Goal: Task Accomplishment & Management: Use online tool/utility

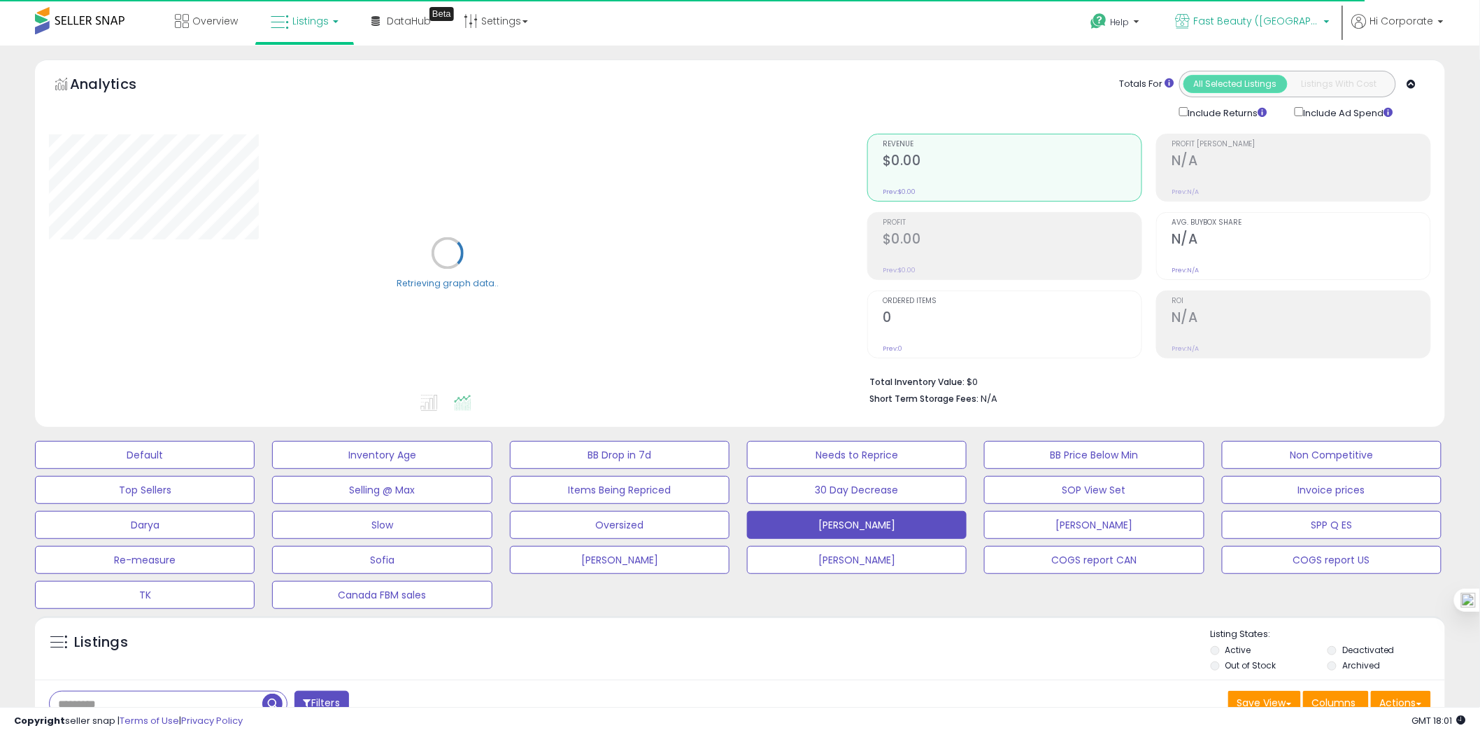
drag, startPoint x: 1314, startPoint y: 21, endPoint x: 1311, endPoint y: 34, distance: 12.9
click at [1314, 21] on span "Fast Beauty ([GEOGRAPHIC_DATA])" at bounding box center [1257, 21] width 126 height 14
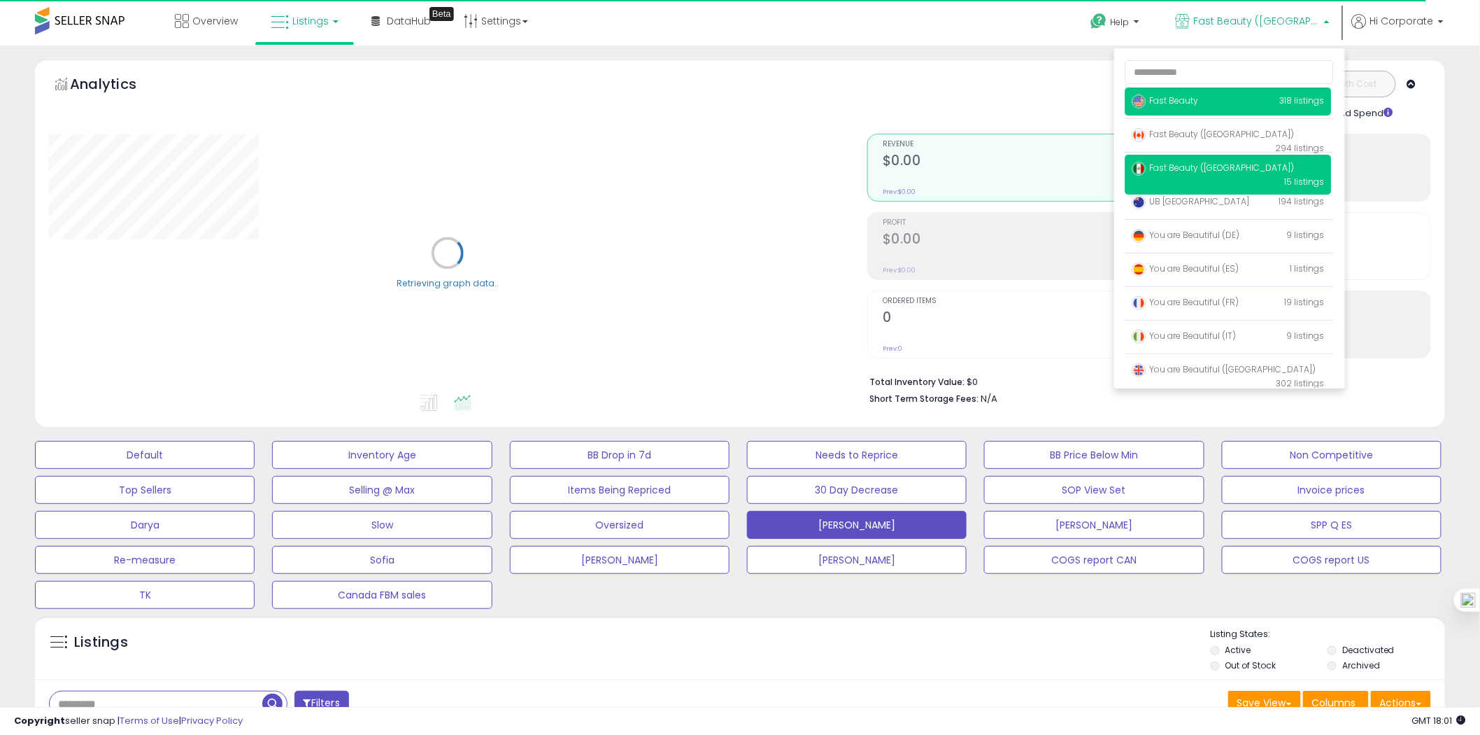
click at [1202, 107] on p "Fast Beauty 318 listings" at bounding box center [1229, 101] width 206 height 28
click at [1184, 99] on span "Fast Beauty" at bounding box center [1166, 100] width 66 height 12
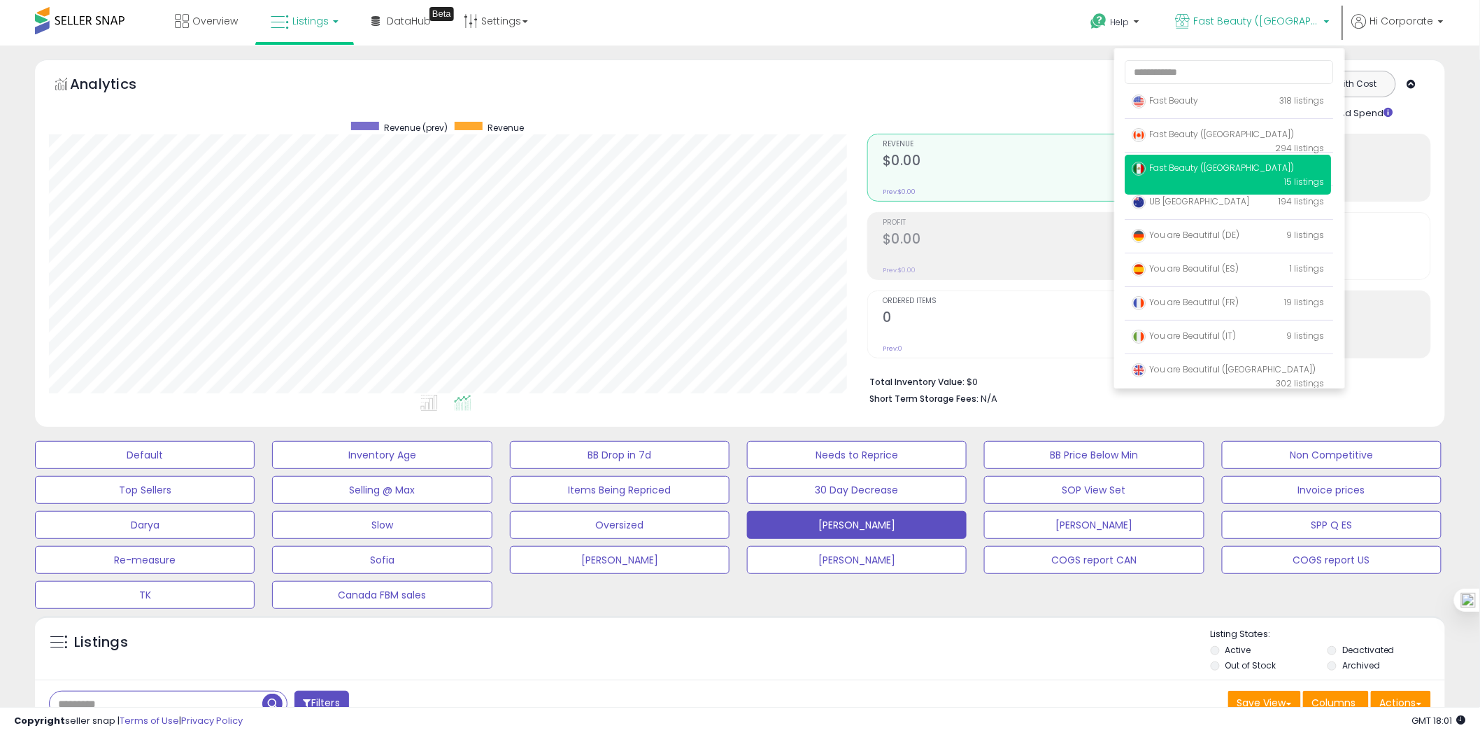
scroll to position [287, 818]
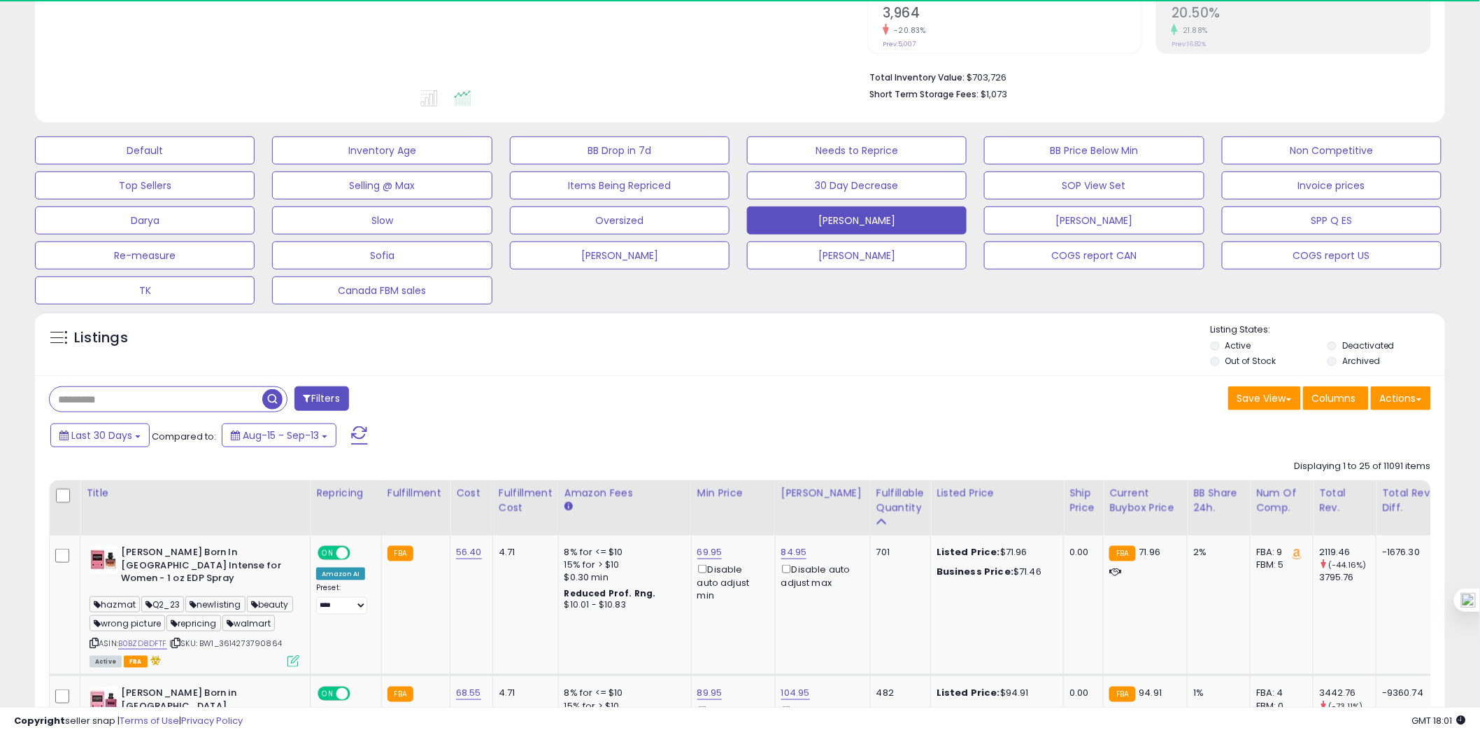
scroll to position [311, 0]
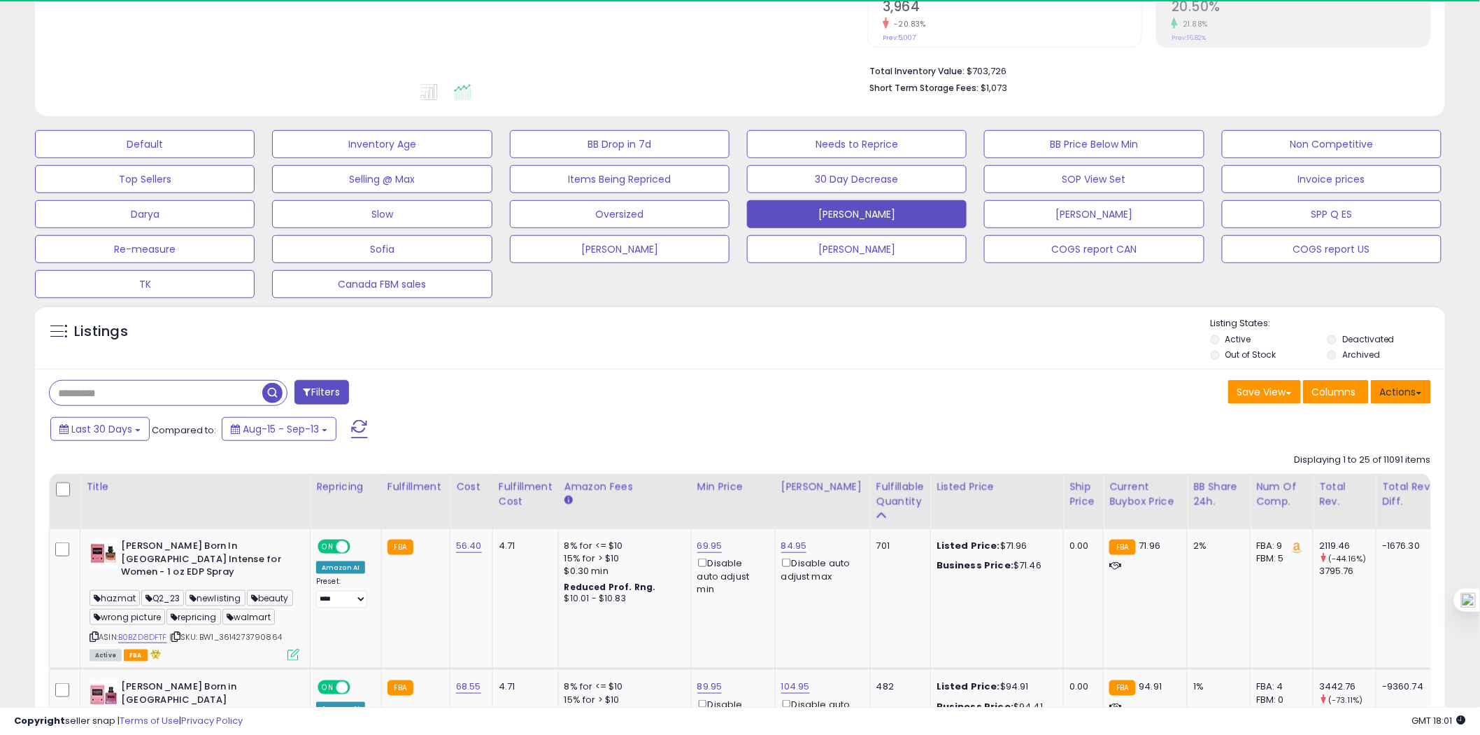
click at [1400, 395] on button "Actions" at bounding box center [1401, 392] width 60 height 24
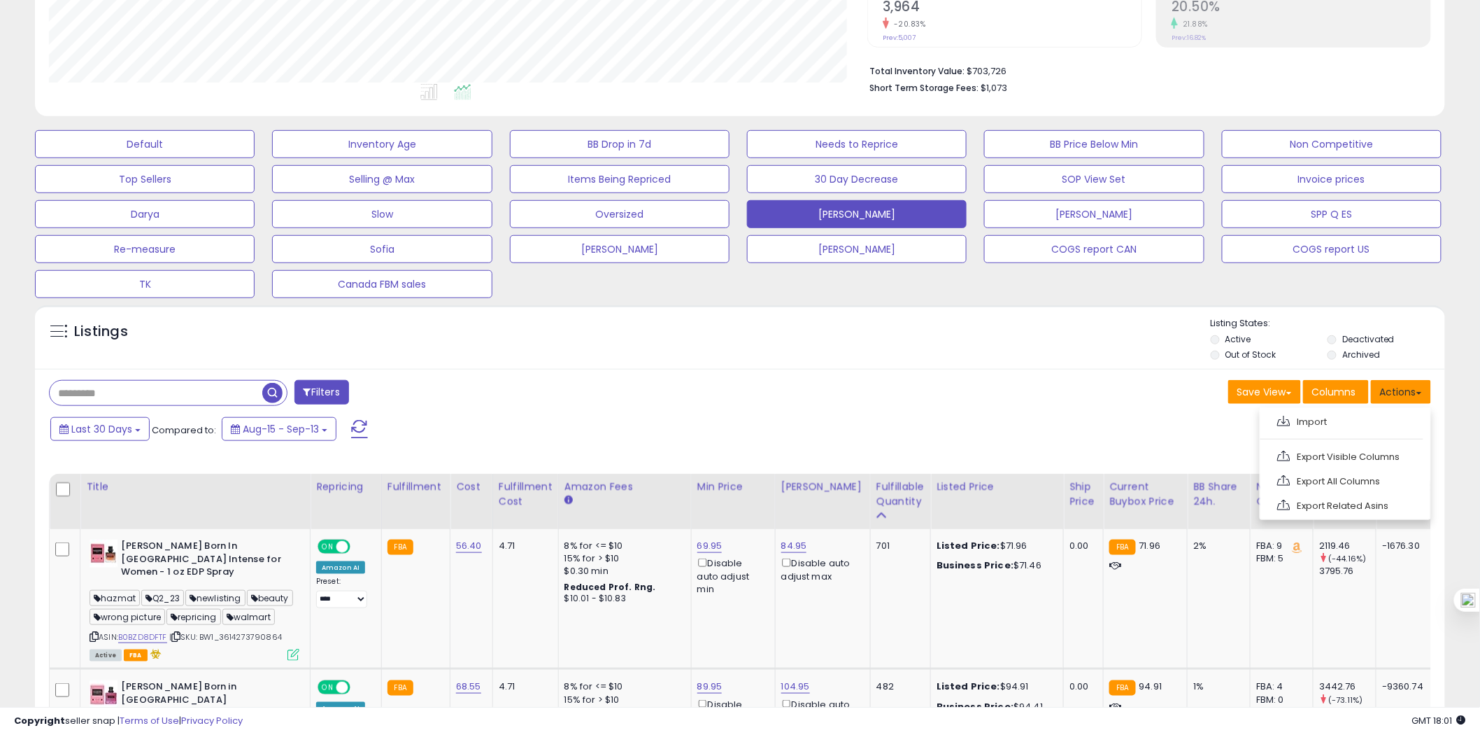
scroll to position [287, 818]
click at [1344, 478] on link "Export All Columns" at bounding box center [1344, 481] width 153 height 22
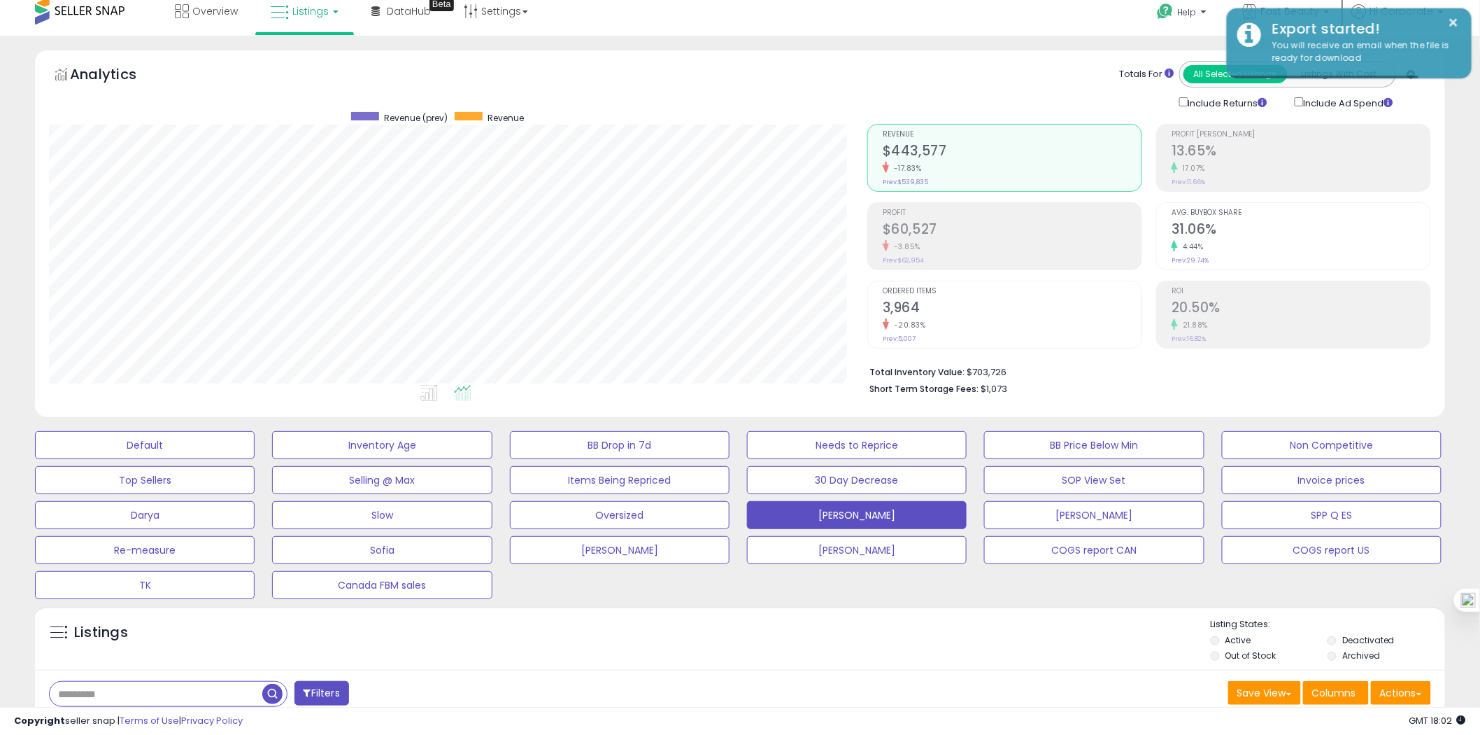
scroll to position [0, 0]
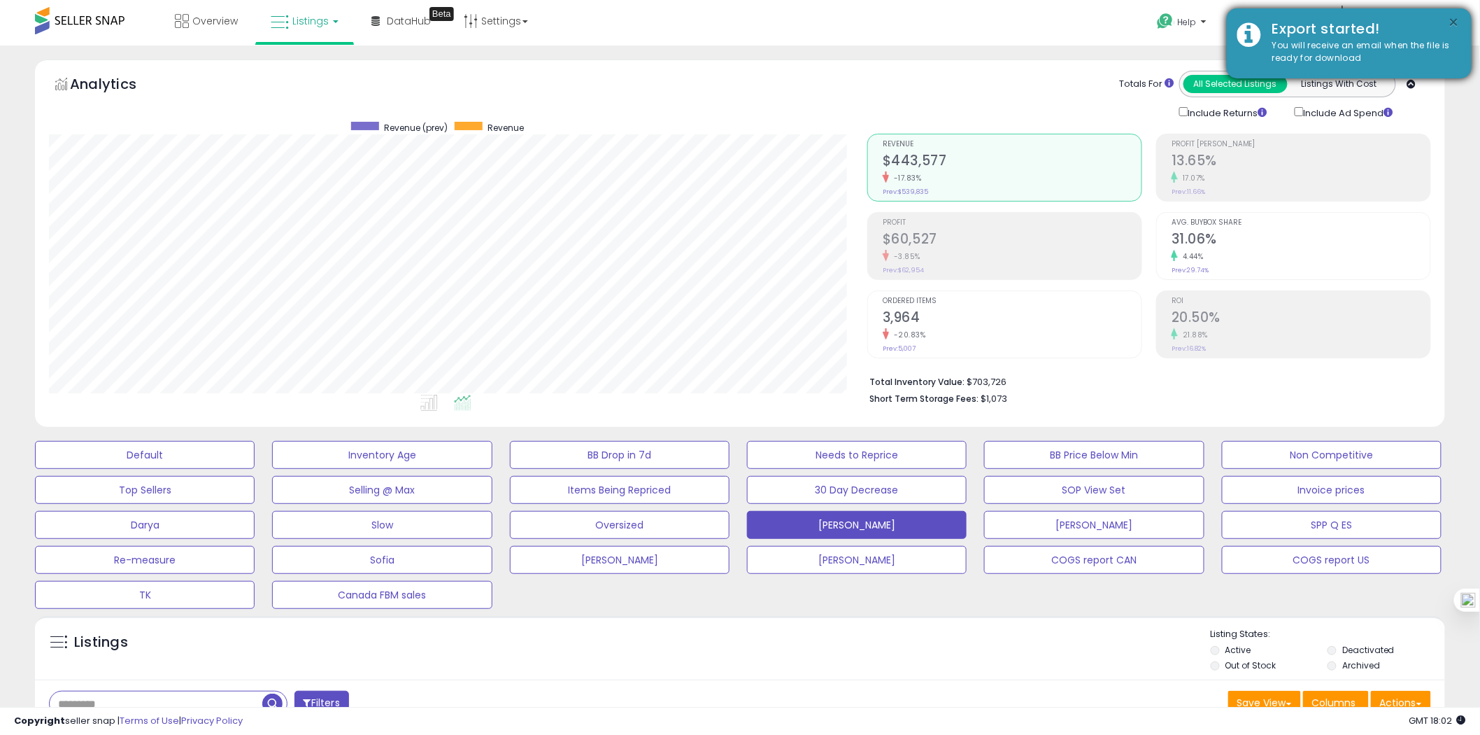
click at [1454, 26] on button "×" at bounding box center [1454, 22] width 11 height 17
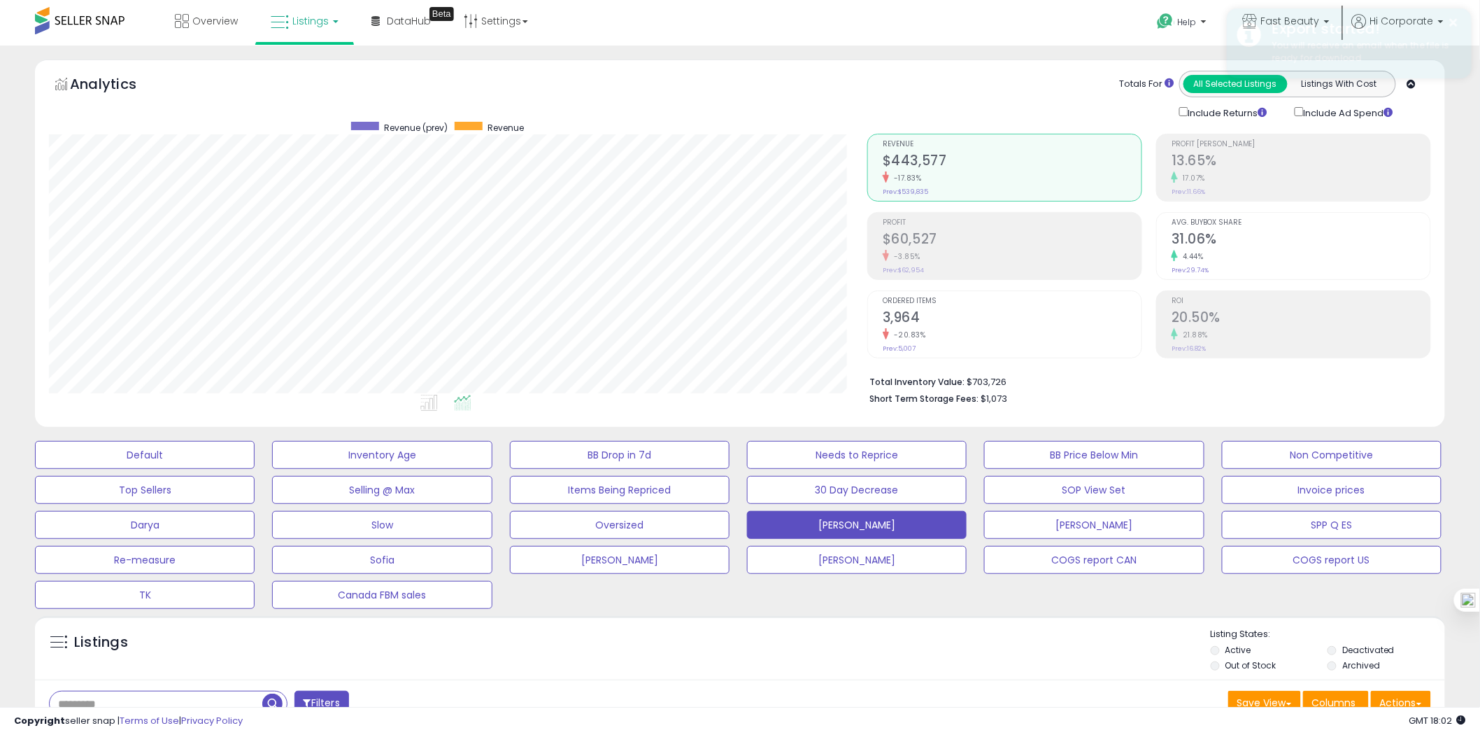
click at [1316, 24] on div "Export started!" at bounding box center [1361, 29] width 199 height 20
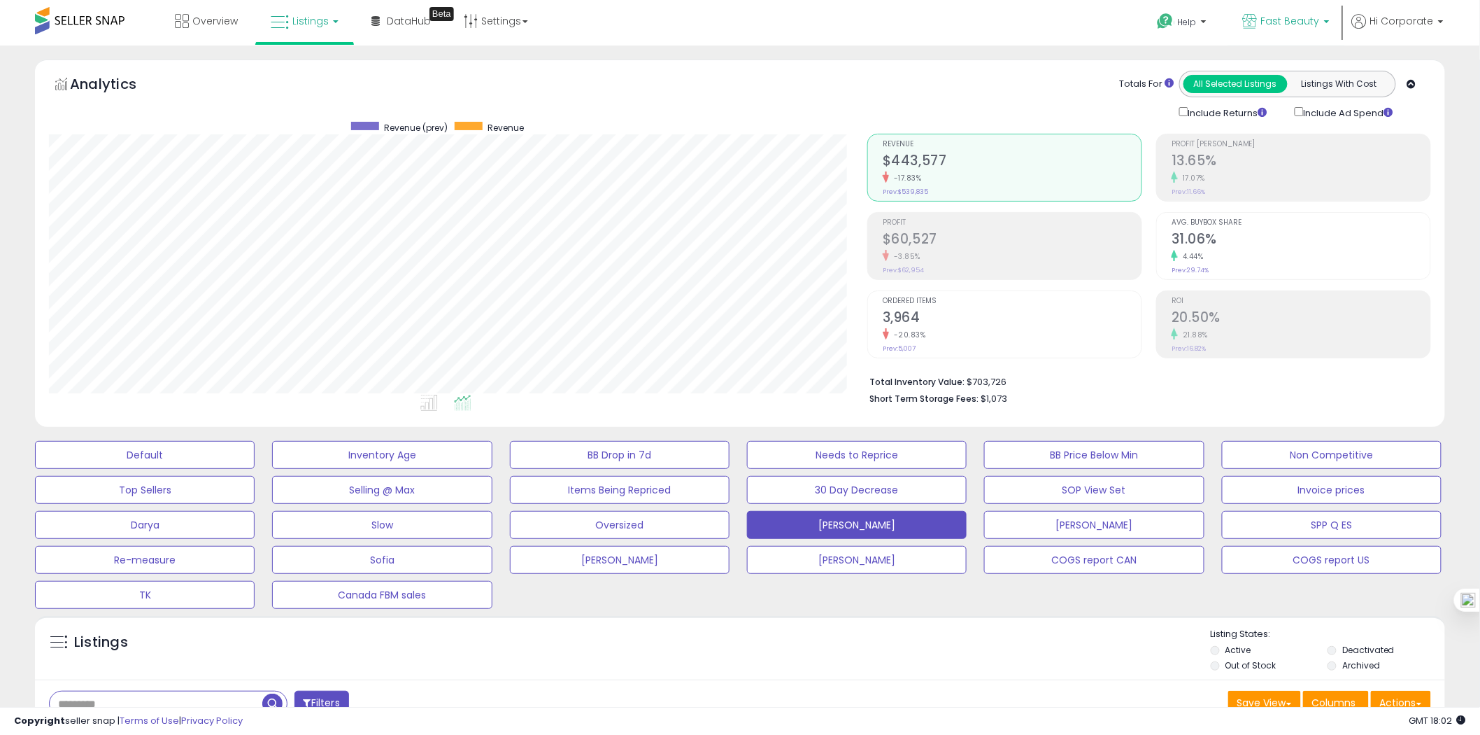
click at [1282, 15] on span "Fast Beauty" at bounding box center [1290, 21] width 59 height 14
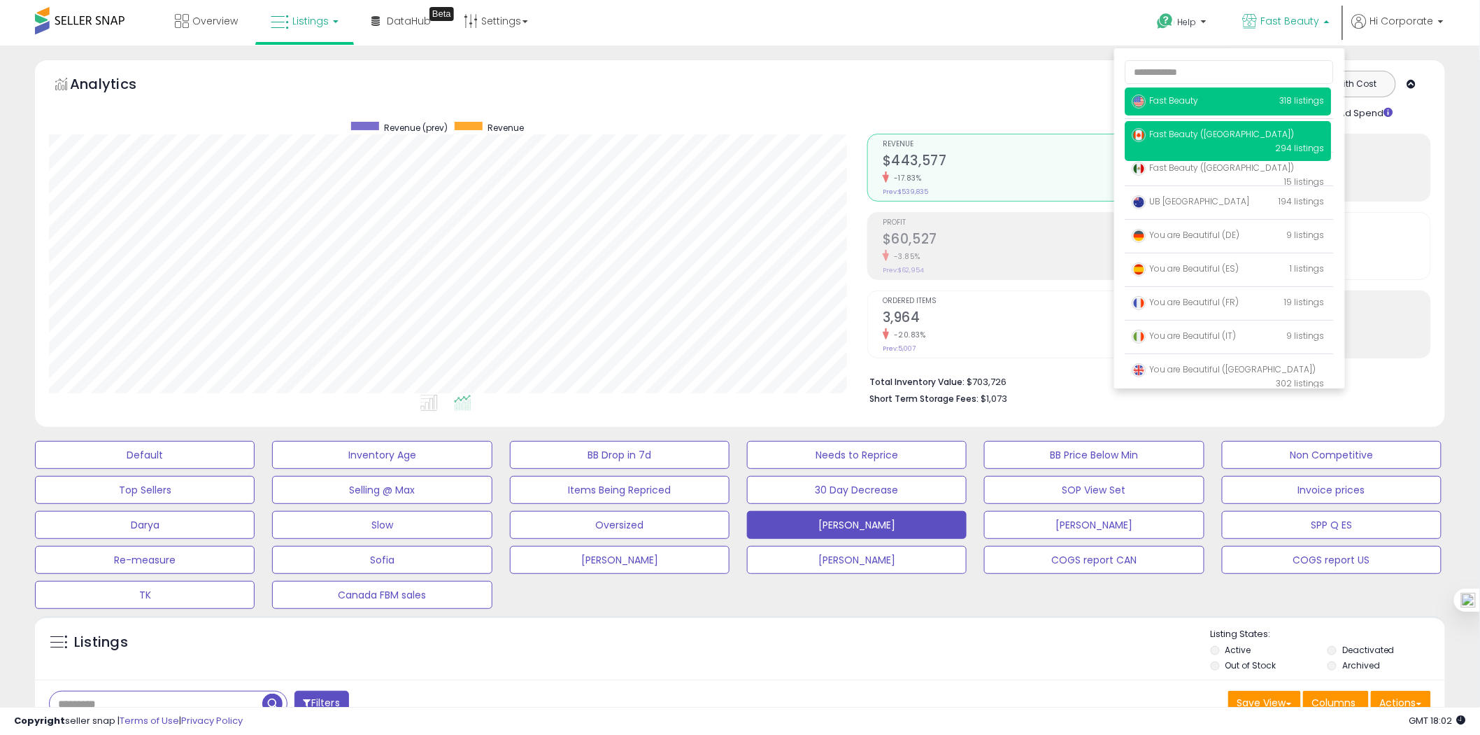
click at [1209, 133] on span "Fast Beauty ([GEOGRAPHIC_DATA])" at bounding box center [1214, 134] width 162 height 12
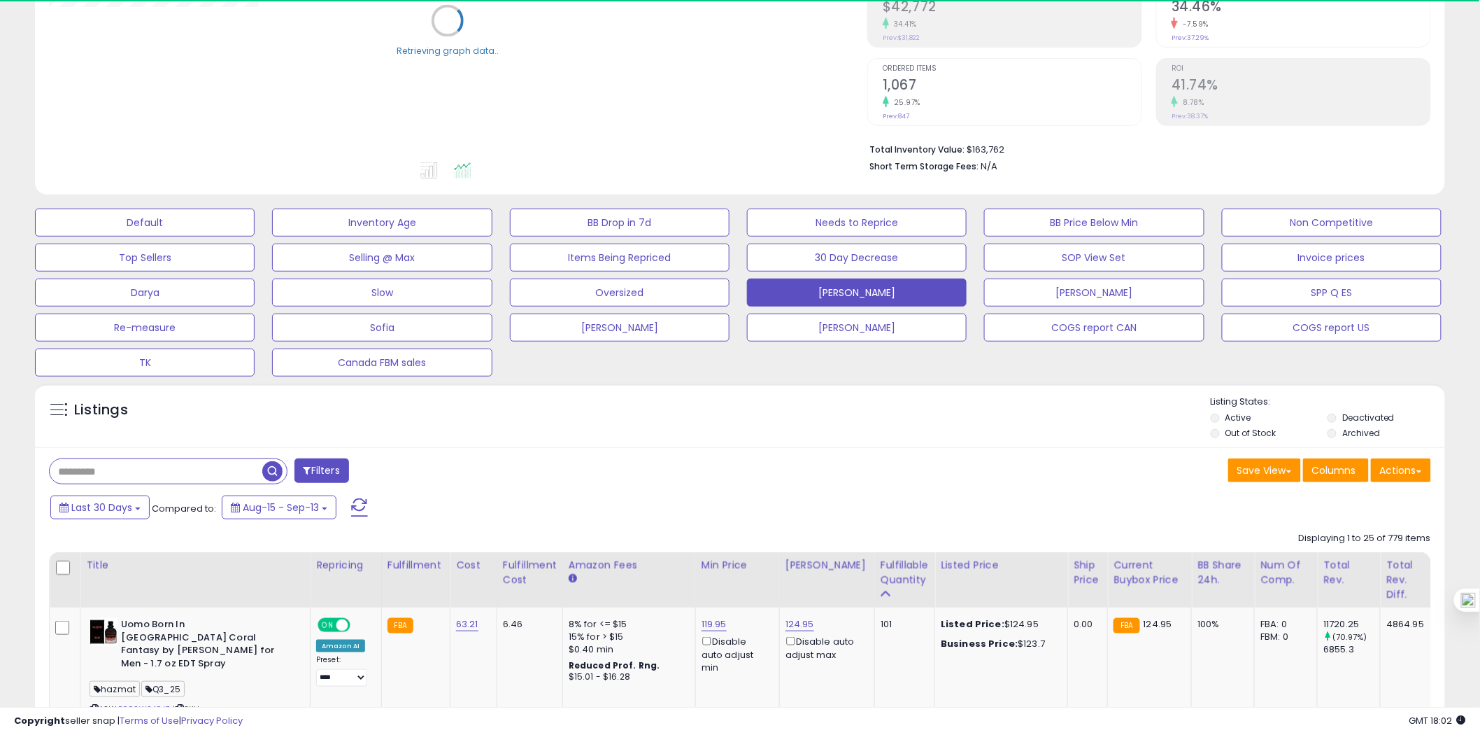
scroll to position [233, 0]
click at [1410, 470] on button "Actions" at bounding box center [1401, 470] width 60 height 24
click at [1359, 530] on link "Export Visible Columns" at bounding box center [1344, 534] width 153 height 22
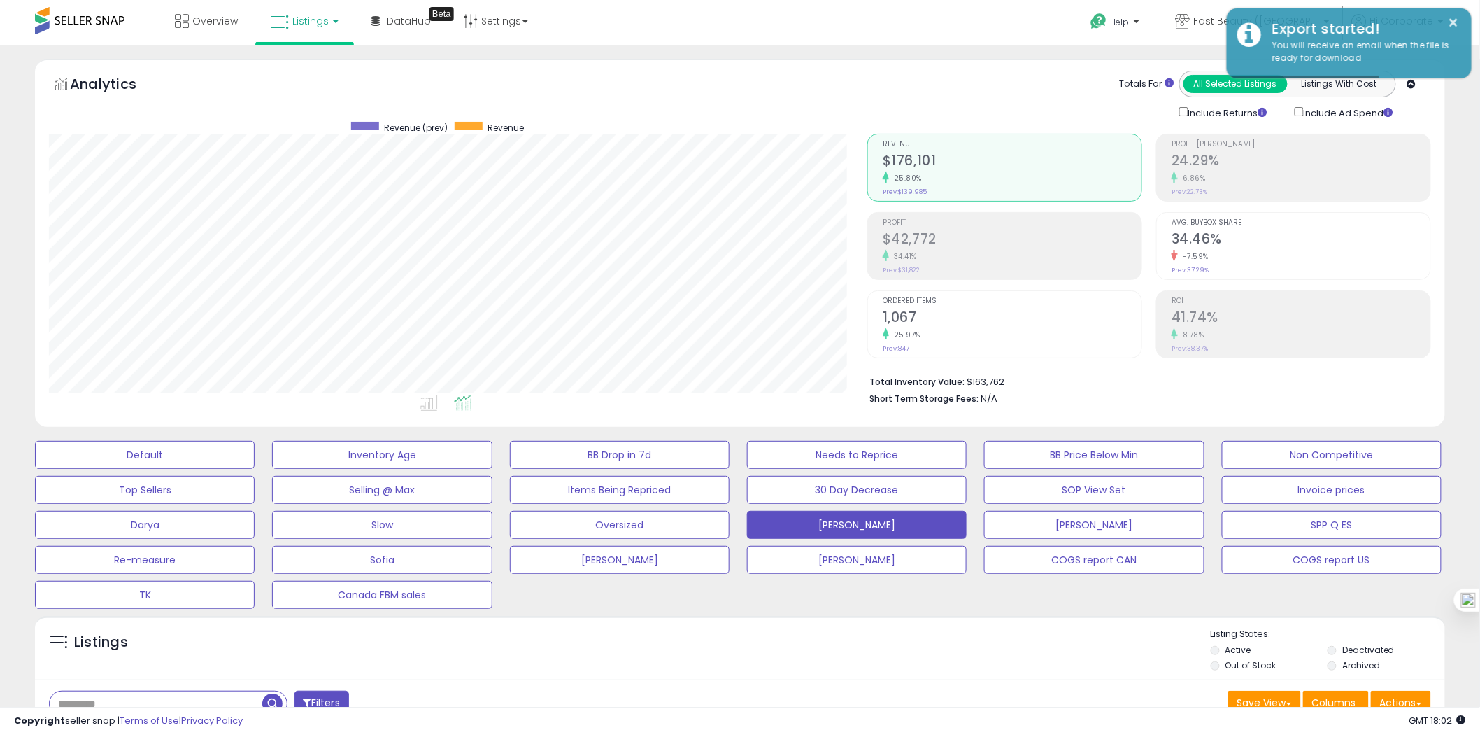
scroll to position [287, 818]
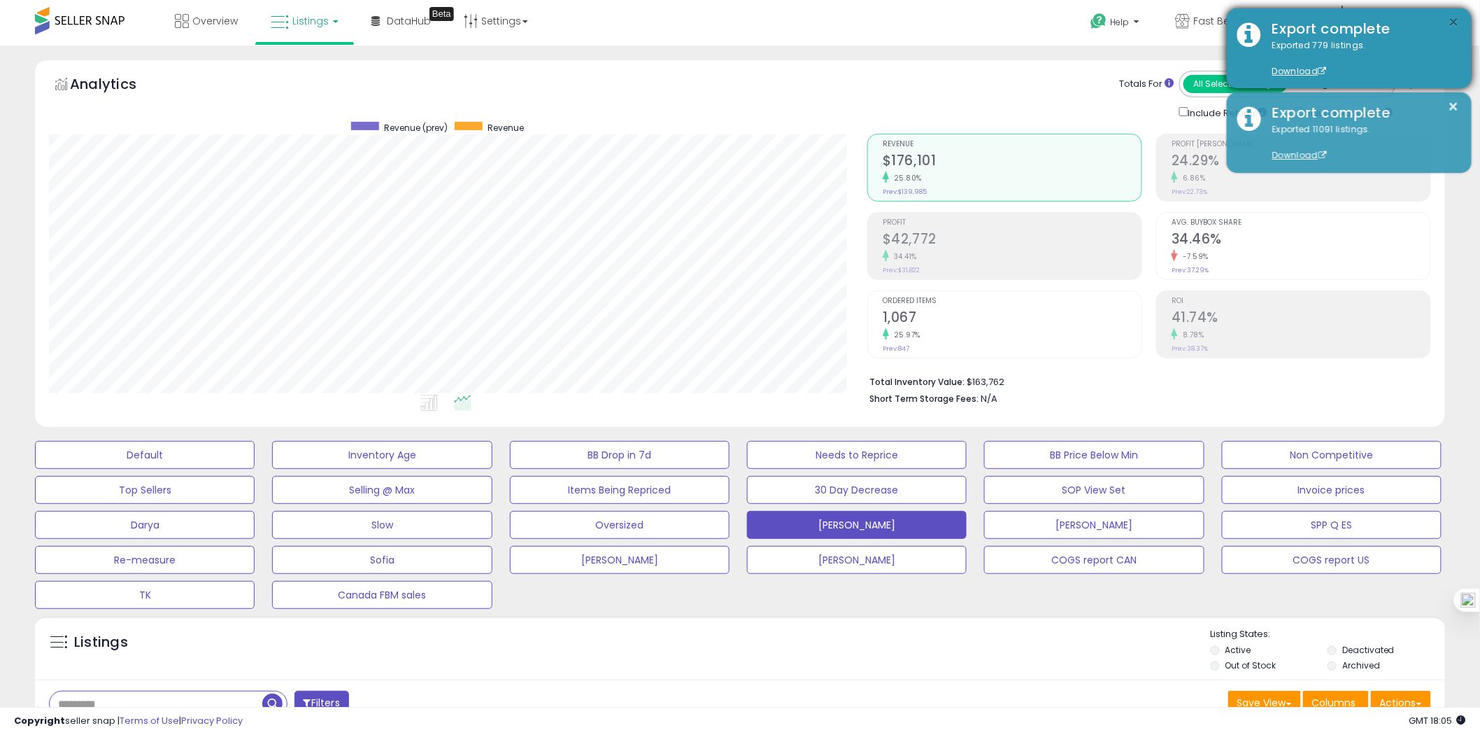
click at [1457, 17] on button "×" at bounding box center [1454, 22] width 11 height 17
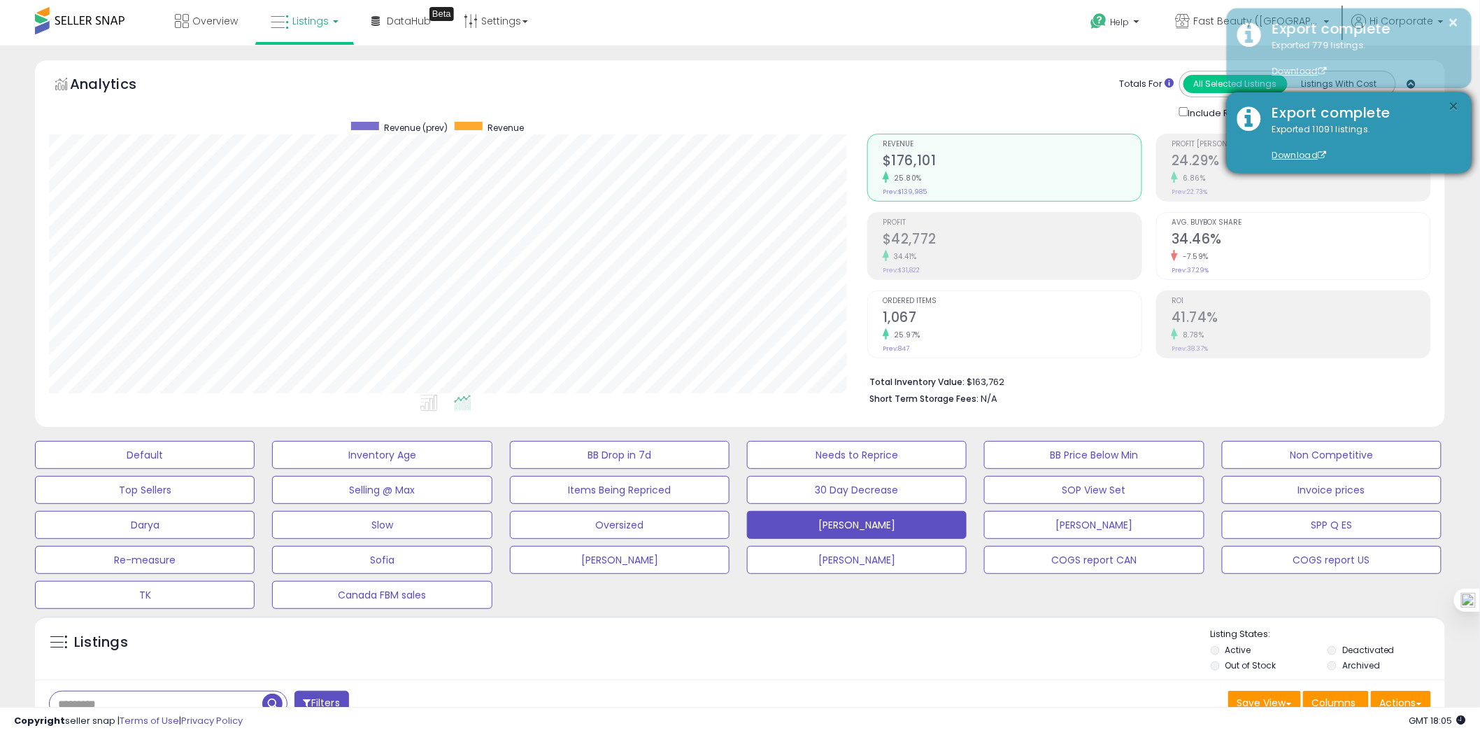
click at [1459, 107] on button "×" at bounding box center [1454, 106] width 11 height 17
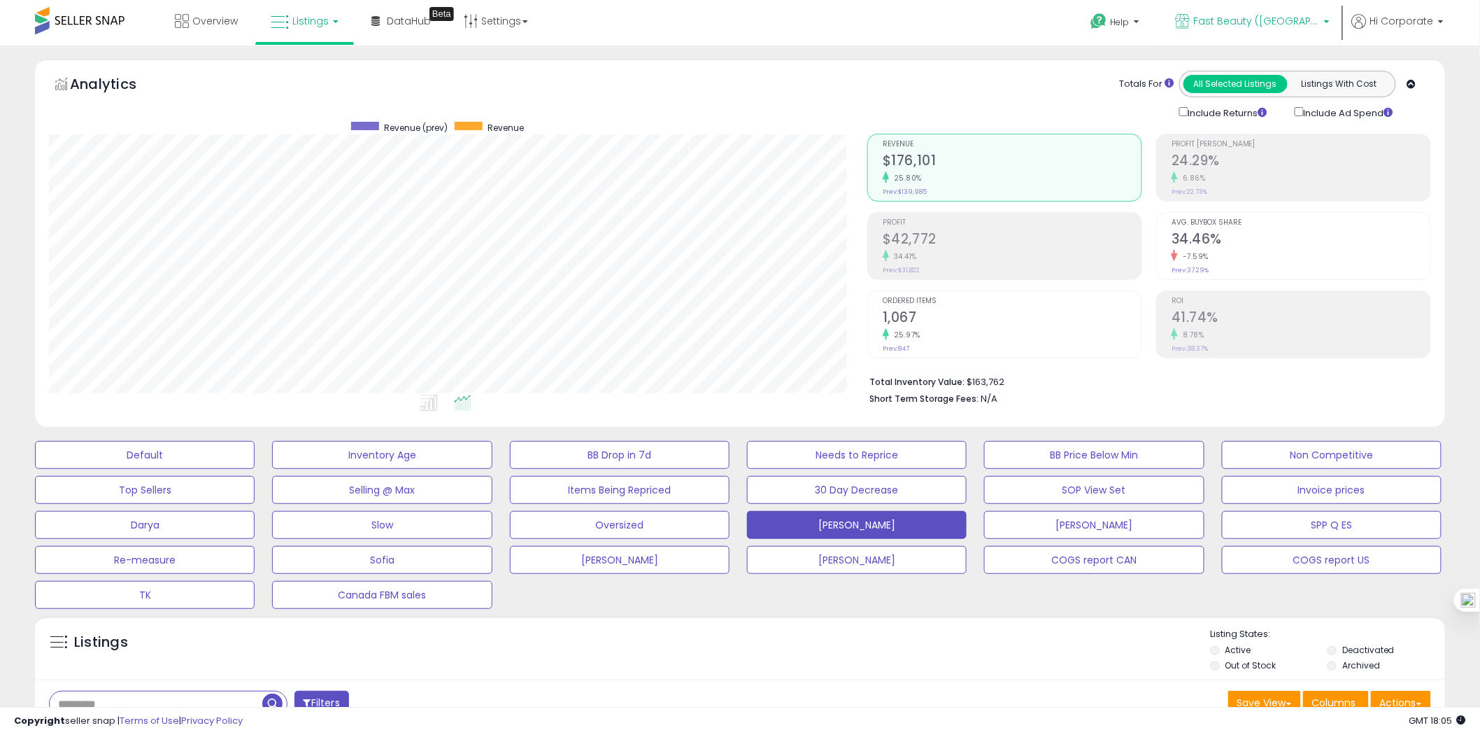
click at [1312, 19] on span "Fast Beauty ([GEOGRAPHIC_DATA])" at bounding box center [1257, 21] width 126 height 14
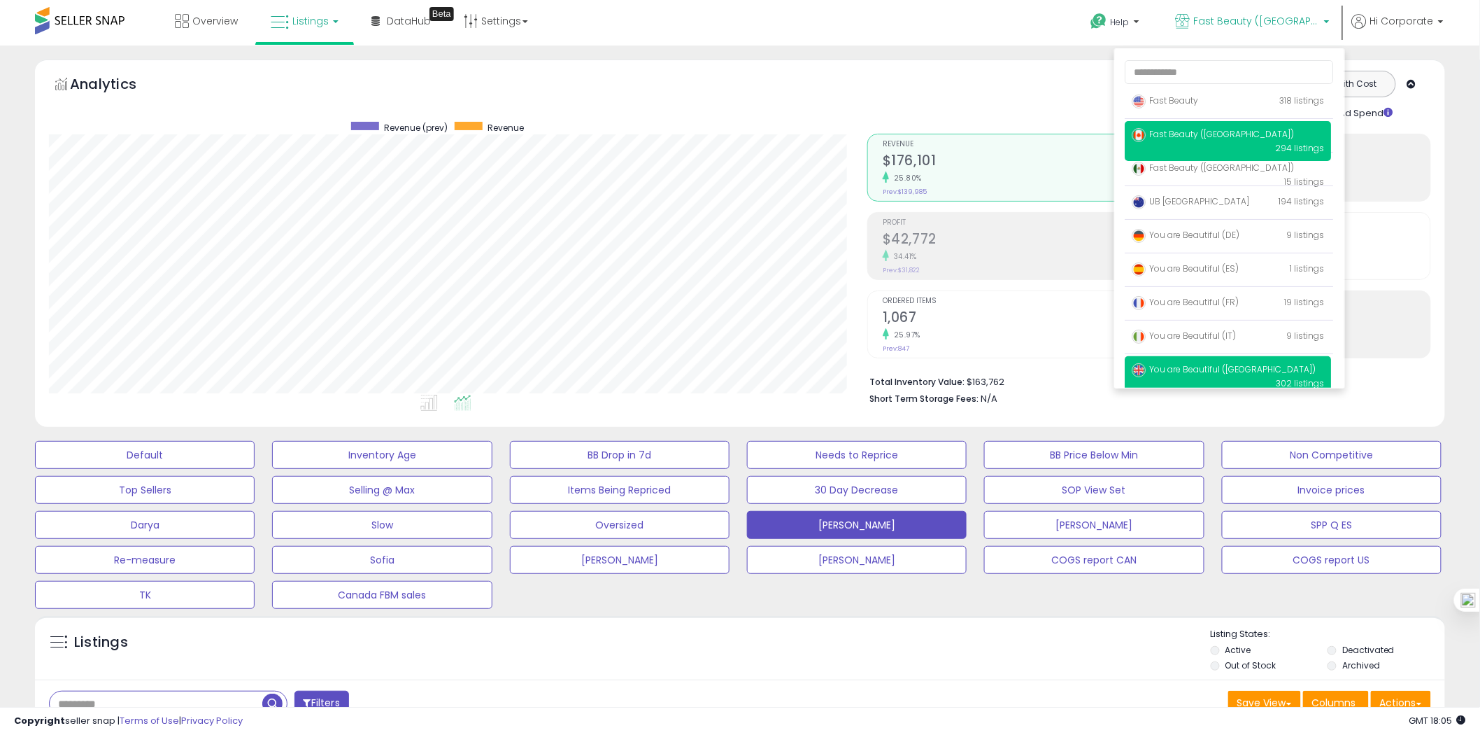
click at [1226, 372] on span "You are Beautiful ([GEOGRAPHIC_DATA])" at bounding box center [1225, 369] width 184 height 12
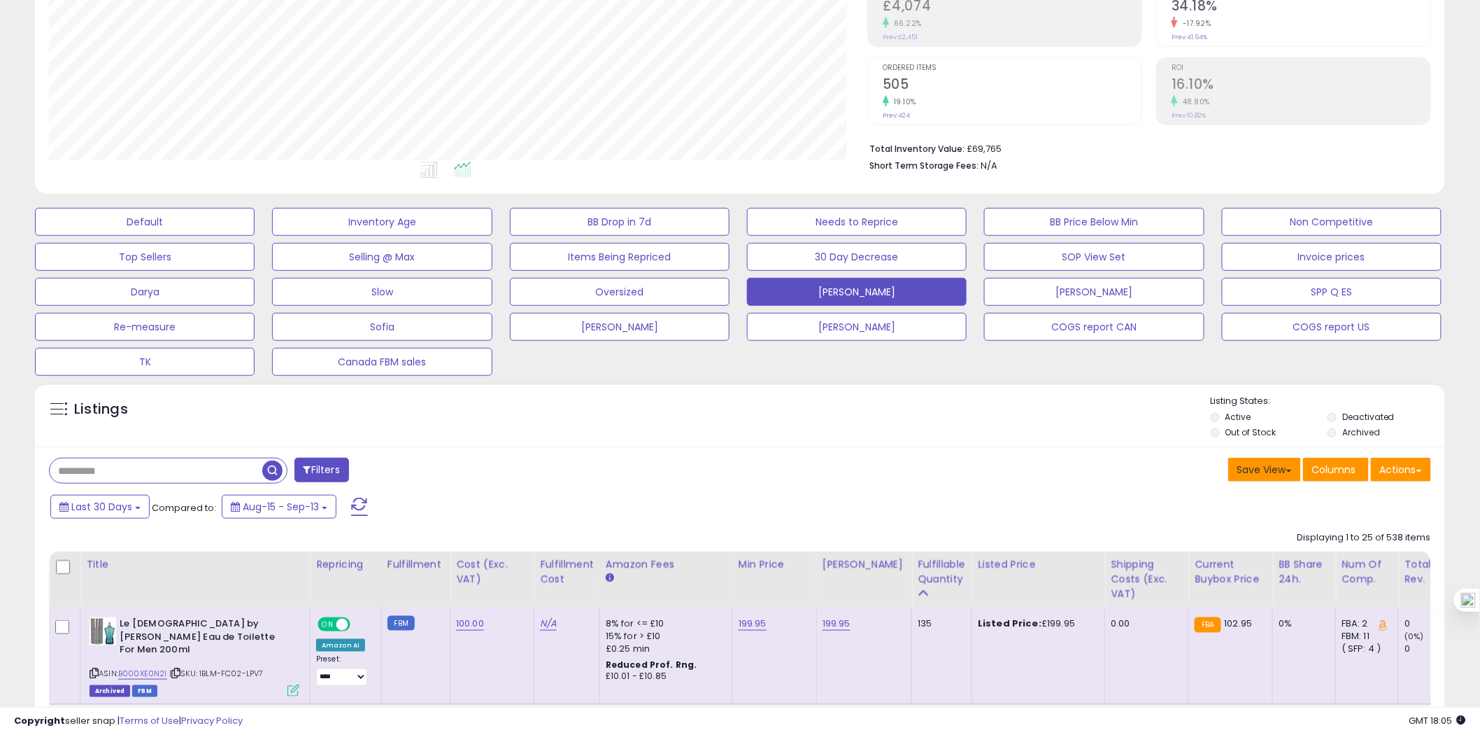
scroll to position [287, 818]
click at [1403, 469] on button "Actions" at bounding box center [1401, 470] width 60 height 24
click at [1361, 560] on link "Export All Columns" at bounding box center [1344, 559] width 153 height 22
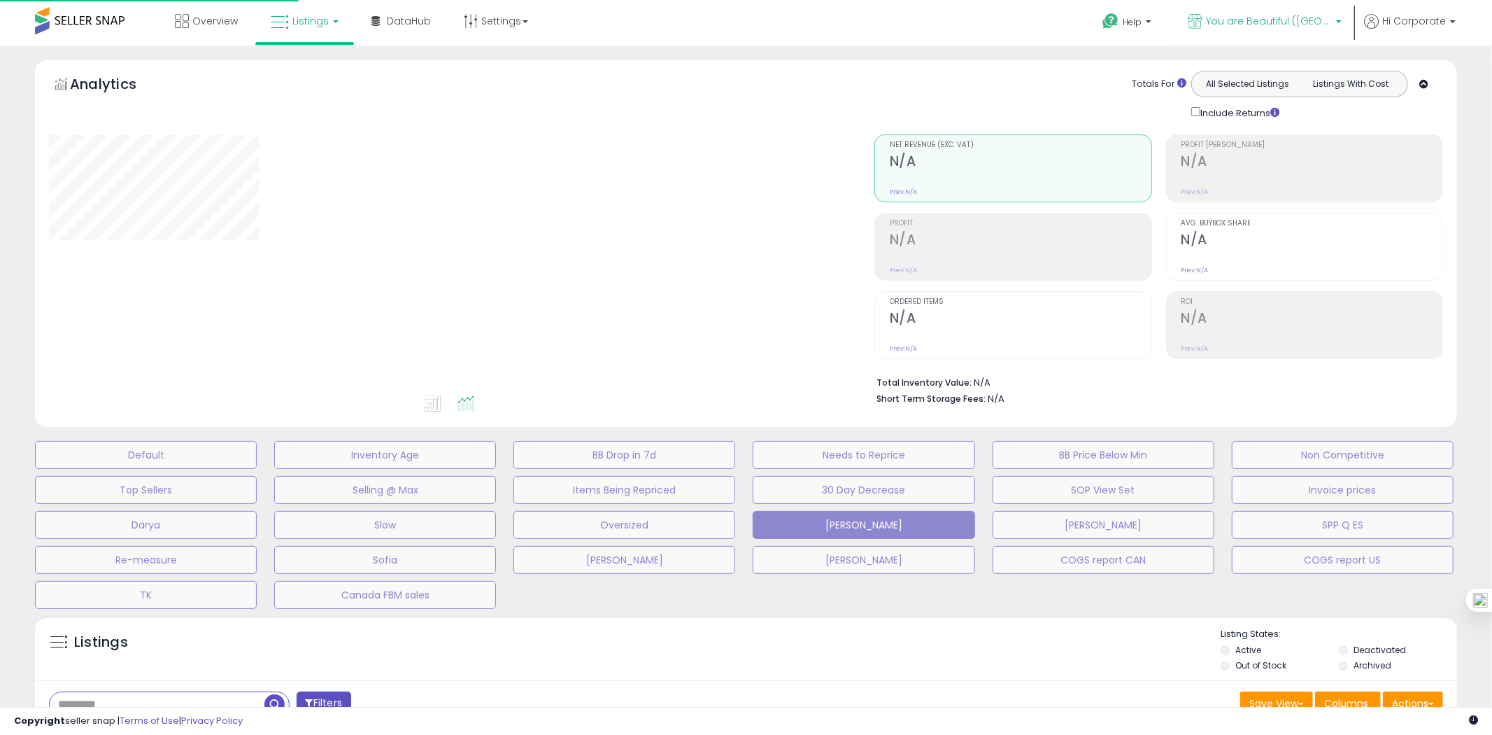
click at [1300, 17] on span "You are Beautiful ([GEOGRAPHIC_DATA])" at bounding box center [1269, 21] width 126 height 14
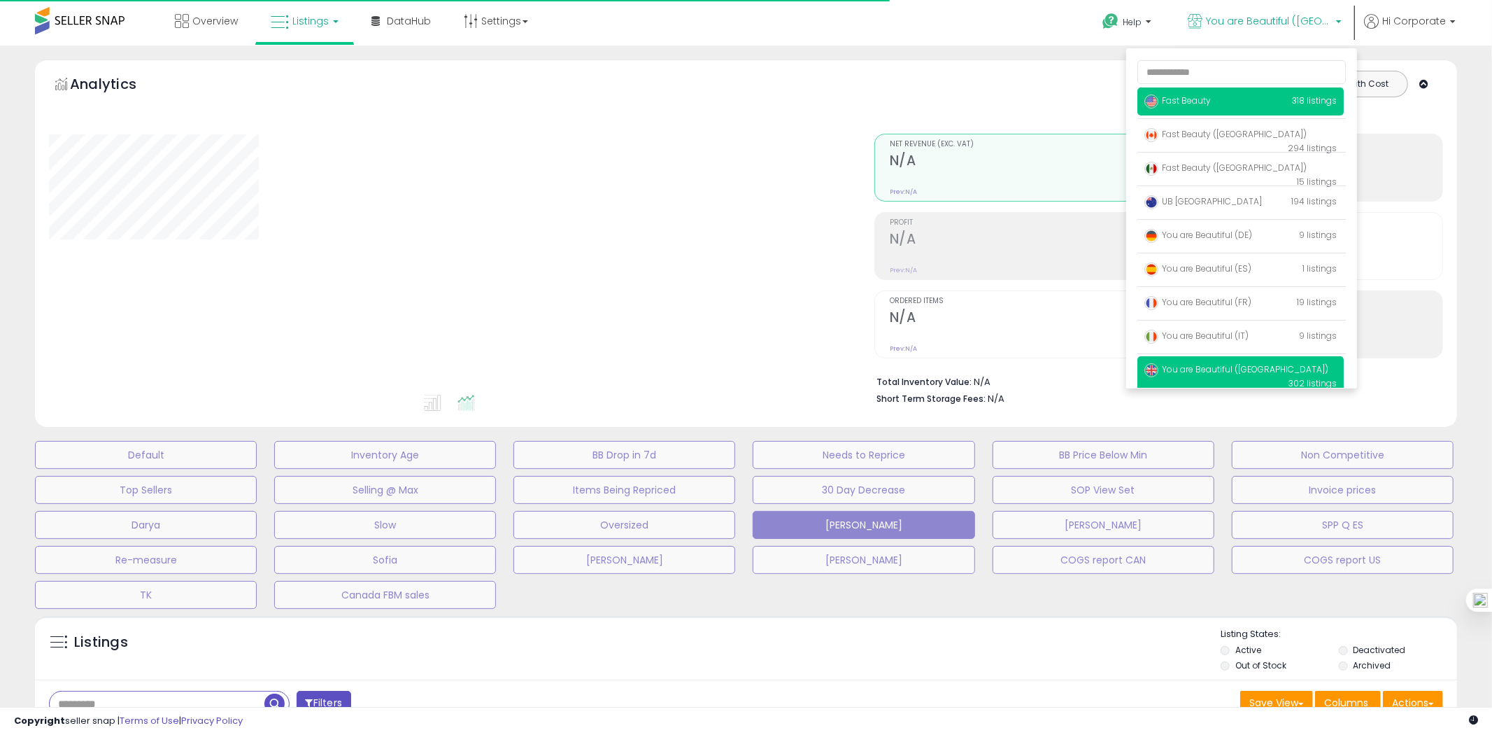
click at [1218, 111] on p "Fast Beauty 318 listings" at bounding box center [1240, 101] width 206 height 28
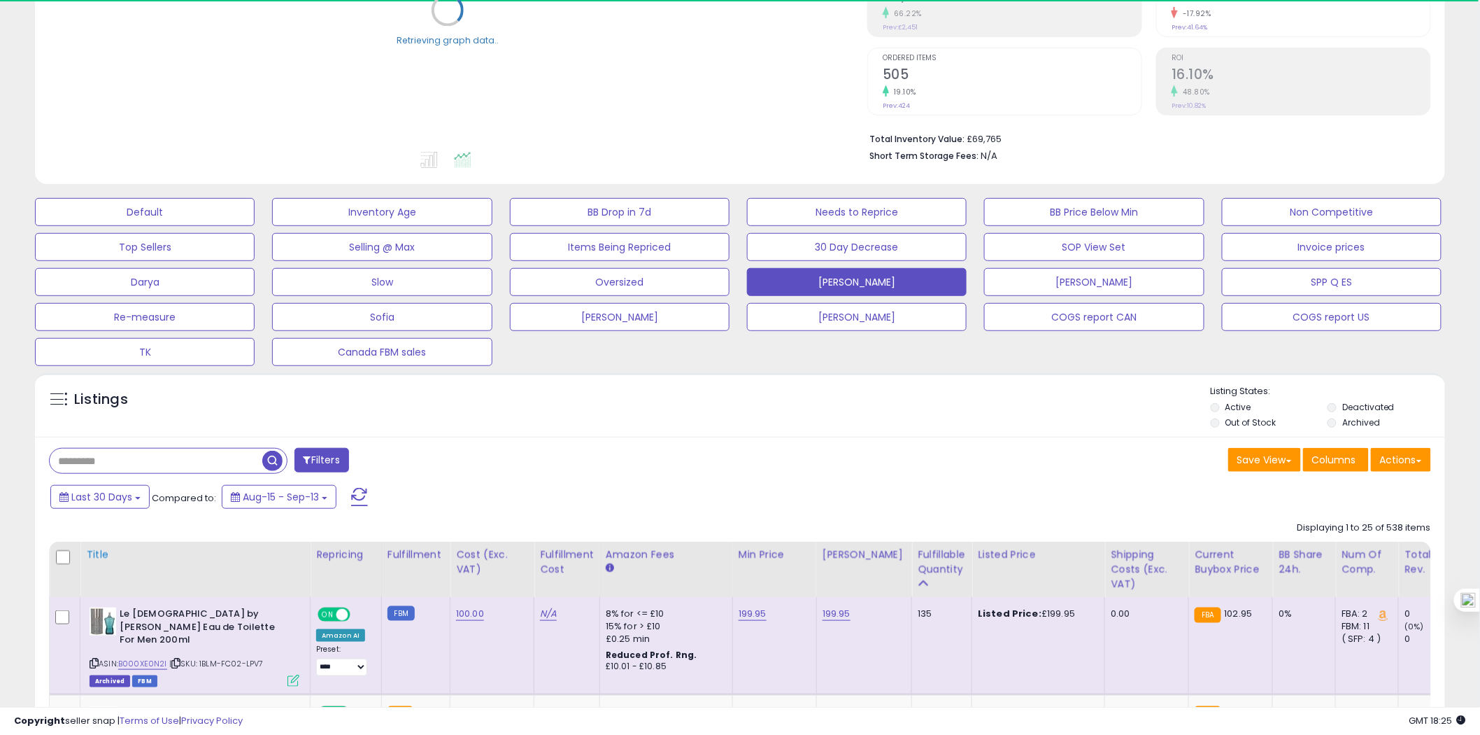
scroll to position [311, 0]
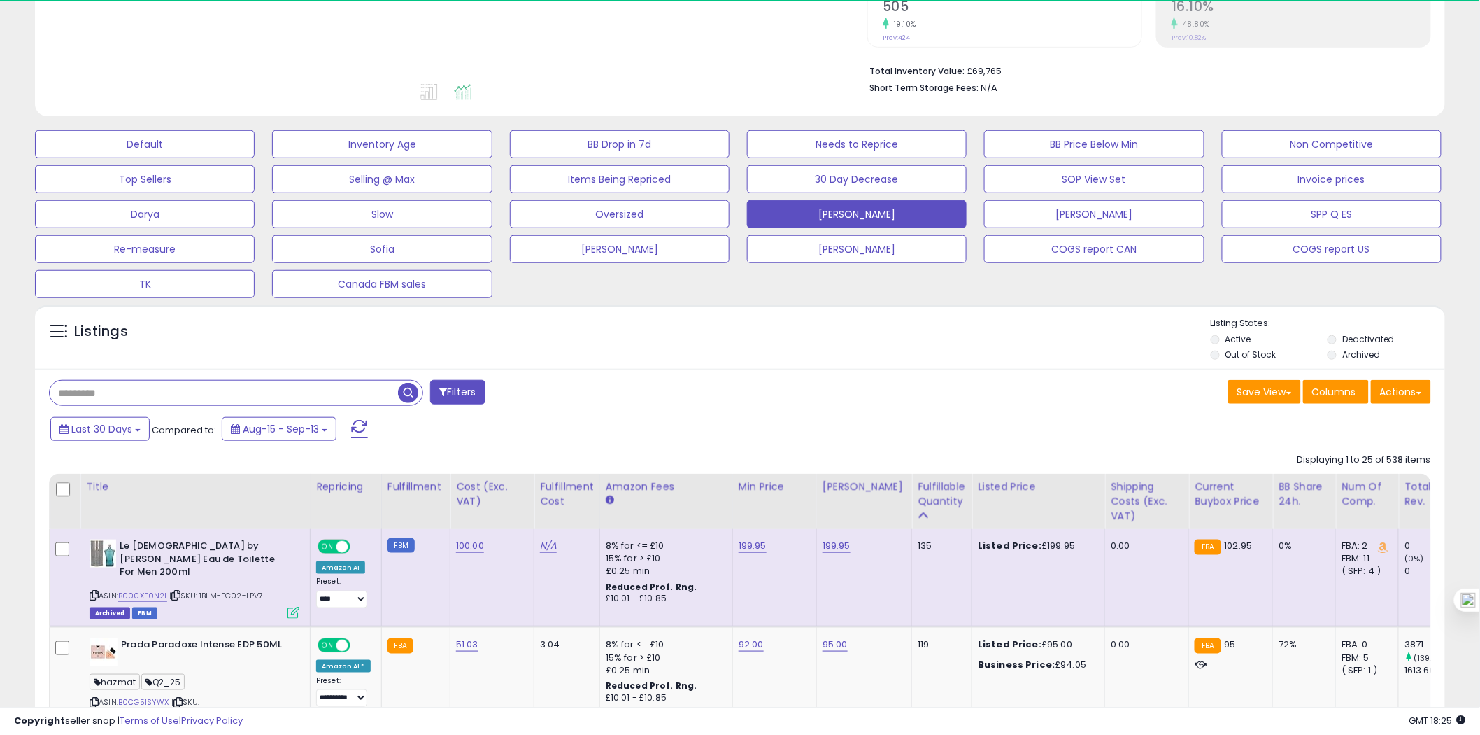
click at [87, 396] on input "text" at bounding box center [224, 393] width 348 height 24
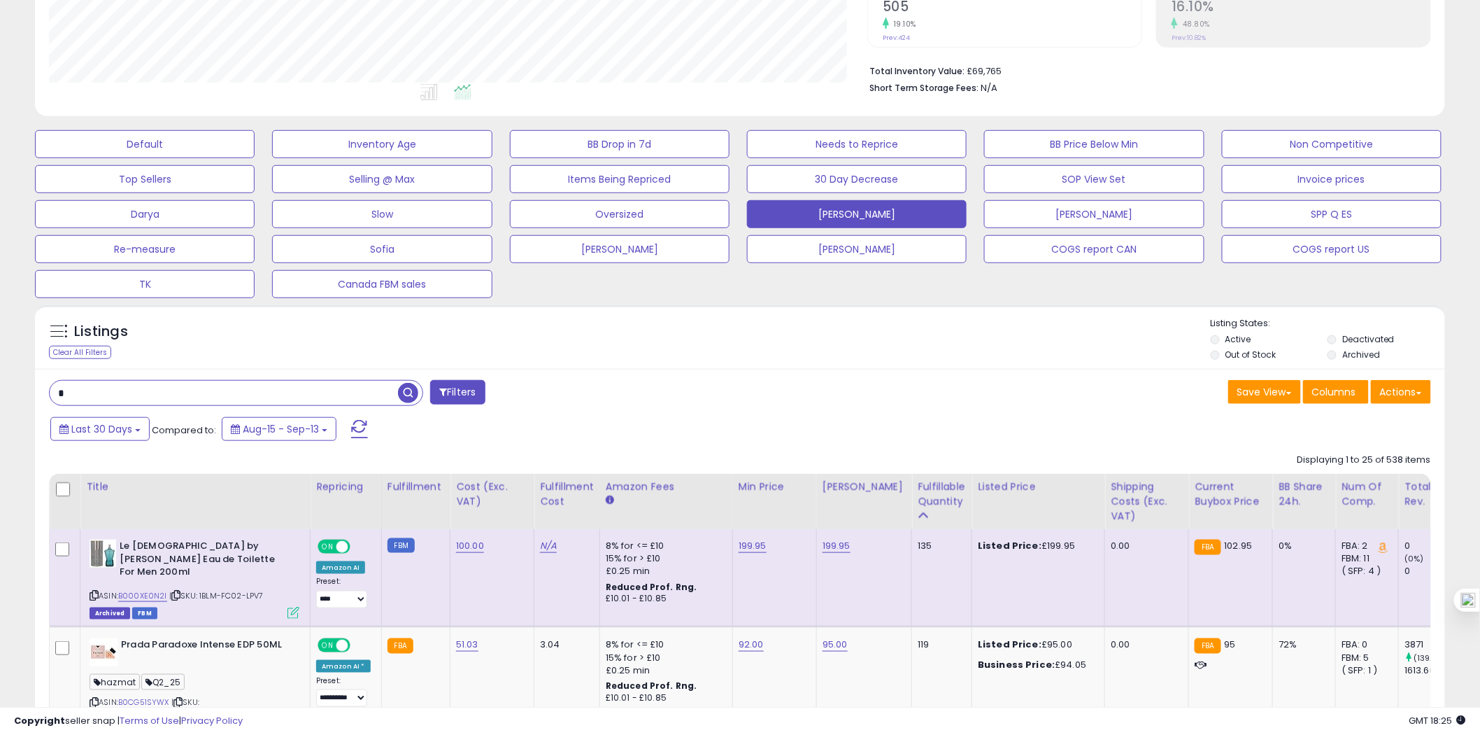
scroll to position [287, 818]
type input "*********"
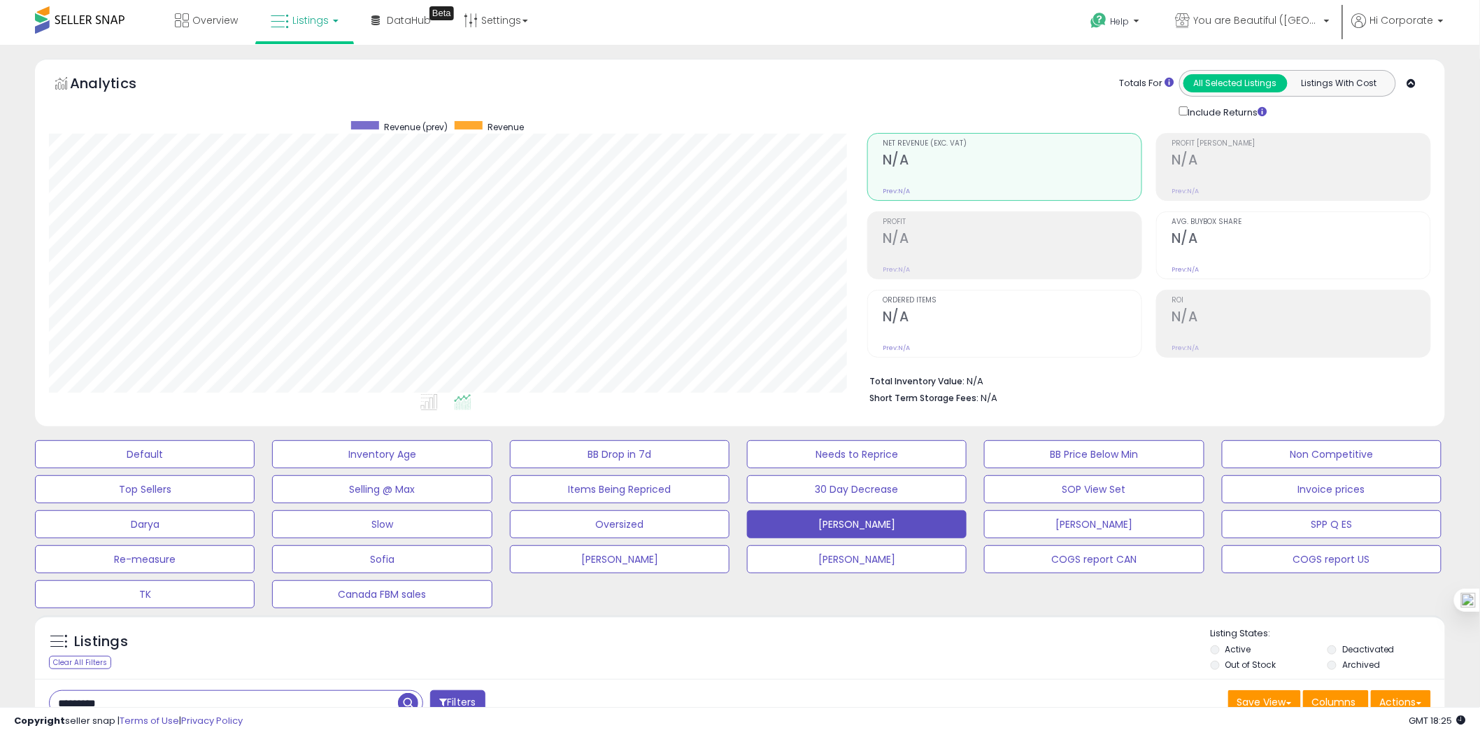
scroll to position [0, 0]
click at [1314, 23] on span "You are Beautiful ([GEOGRAPHIC_DATA])" at bounding box center [1257, 21] width 126 height 14
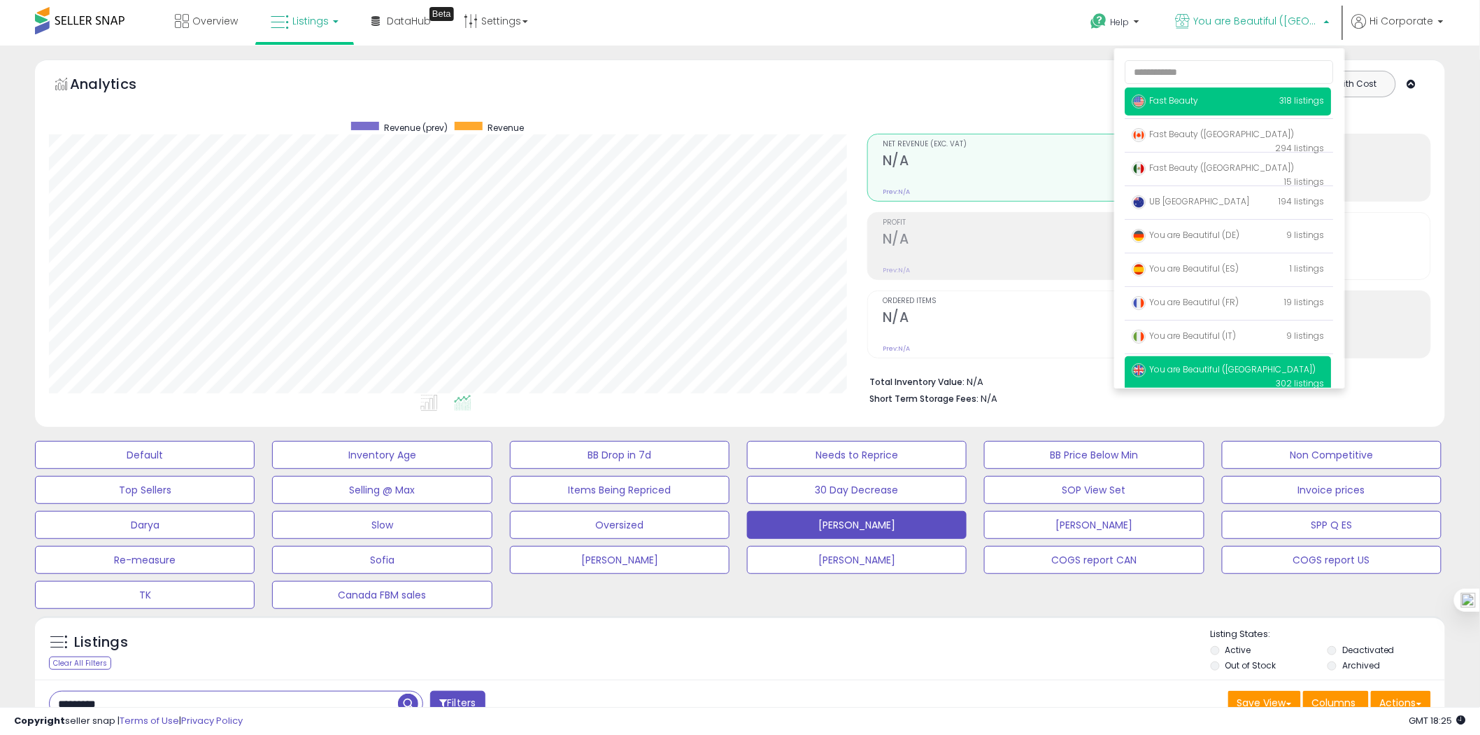
click at [1201, 101] on p "Fast Beauty 318 listings" at bounding box center [1229, 101] width 206 height 28
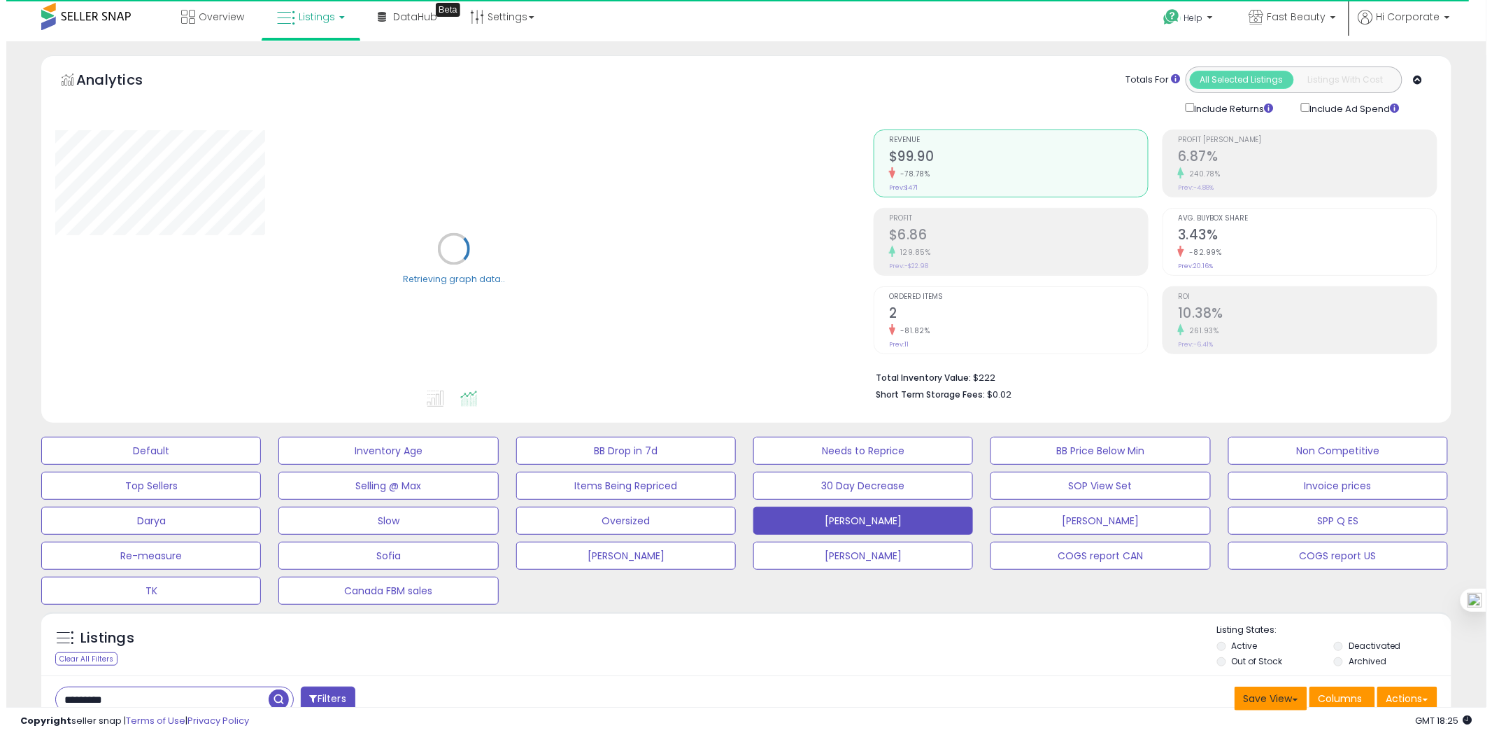
scroll to position [233, 0]
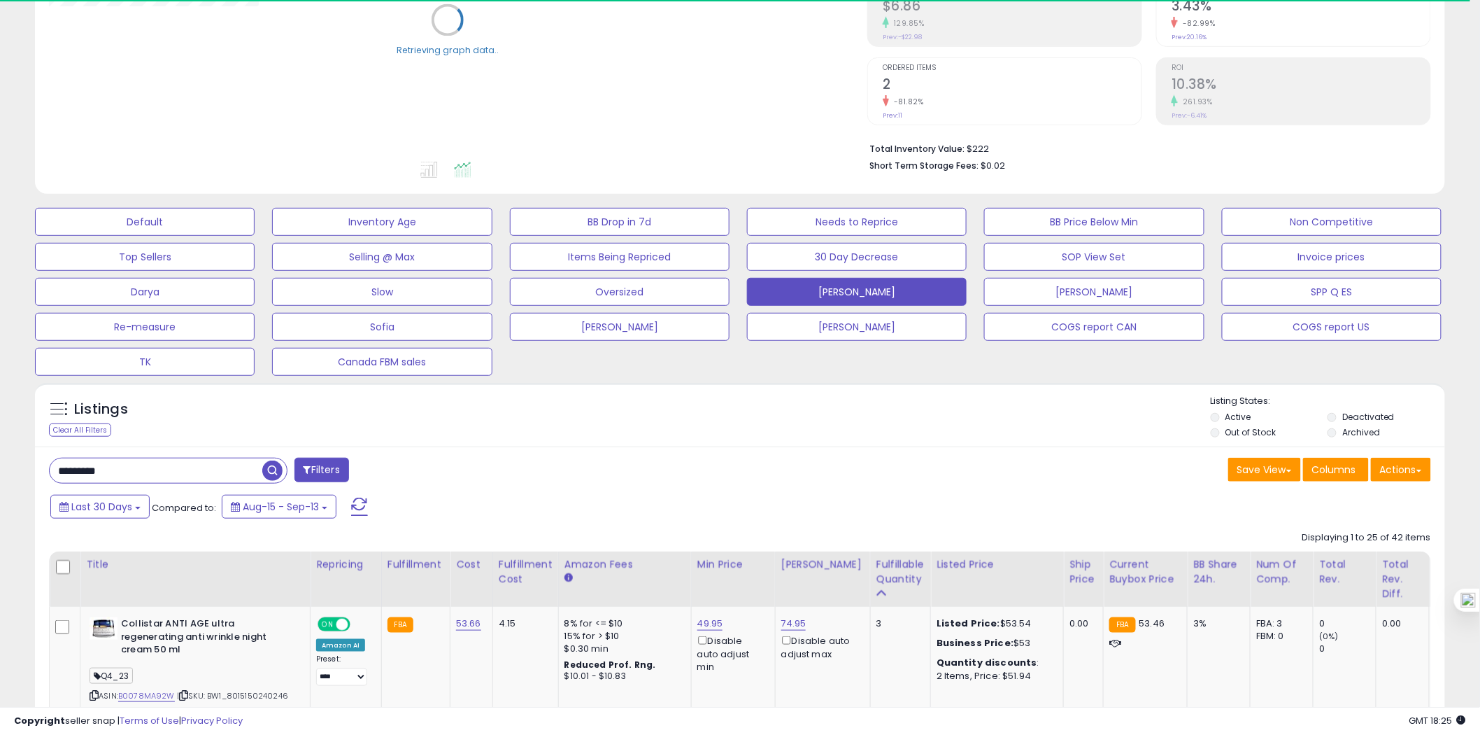
click at [1389, 414] on label "Deactivated" at bounding box center [1368, 417] width 52 height 12
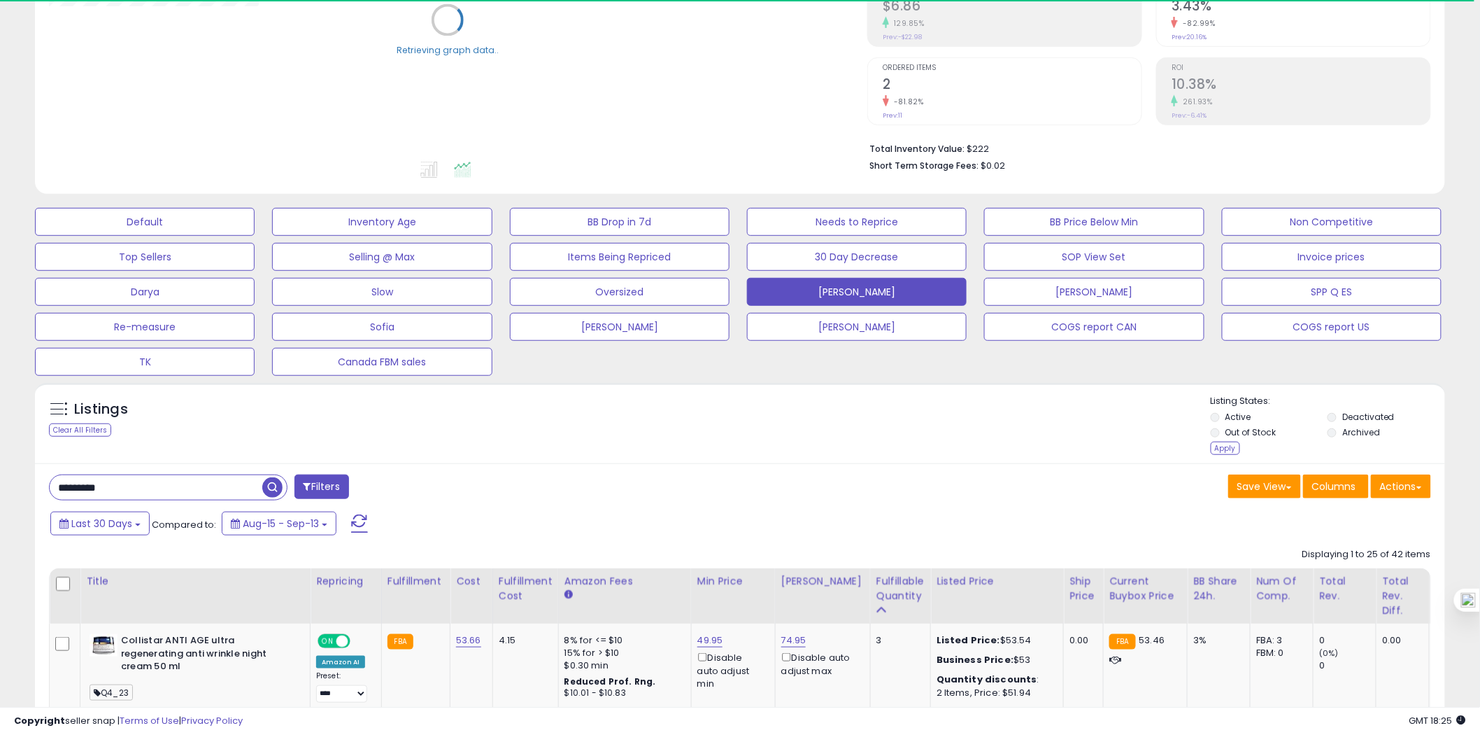
click at [1363, 432] on label "Archived" at bounding box center [1361, 432] width 38 height 12
click at [1224, 446] on div "Apply" at bounding box center [1225, 447] width 29 height 13
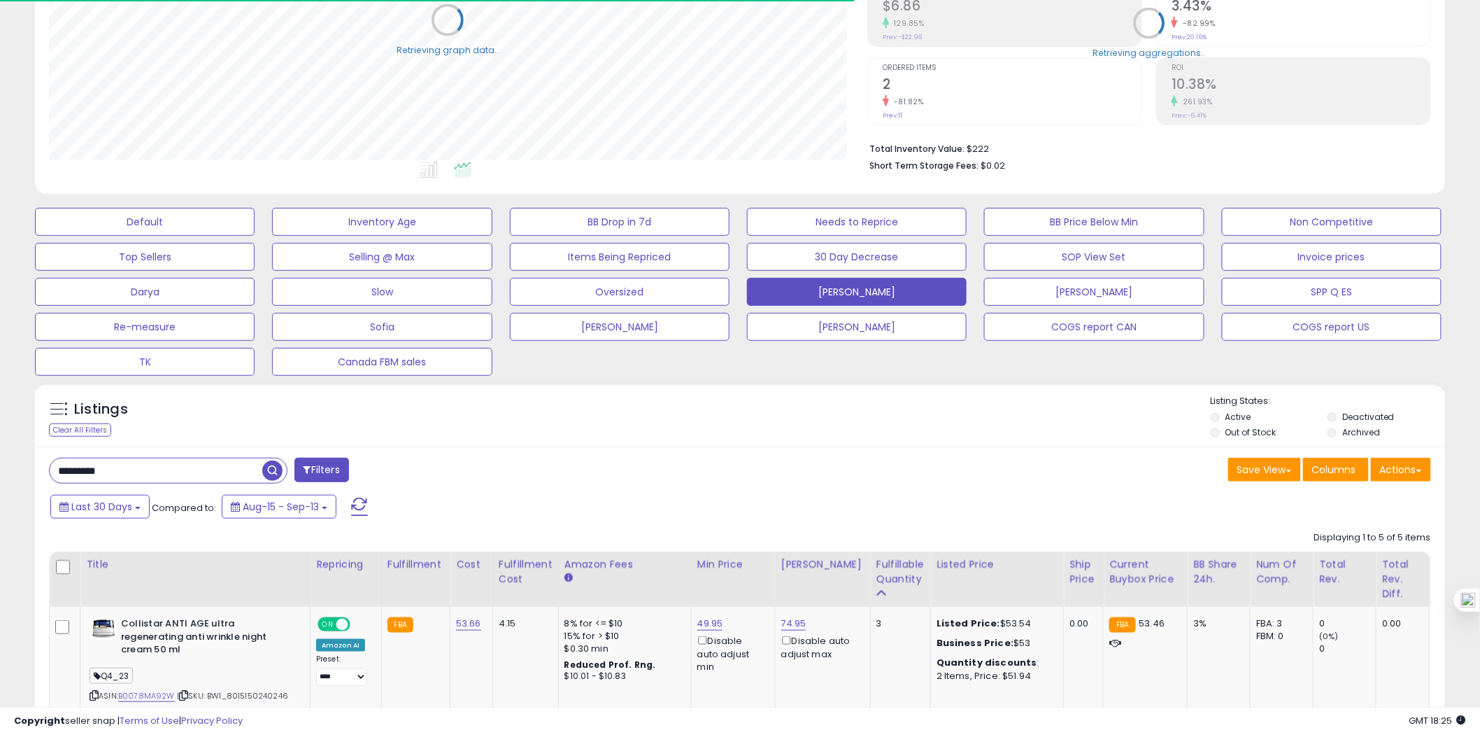
scroll to position [699274, 698741]
click at [221, 470] on input "*********" at bounding box center [224, 470] width 348 height 24
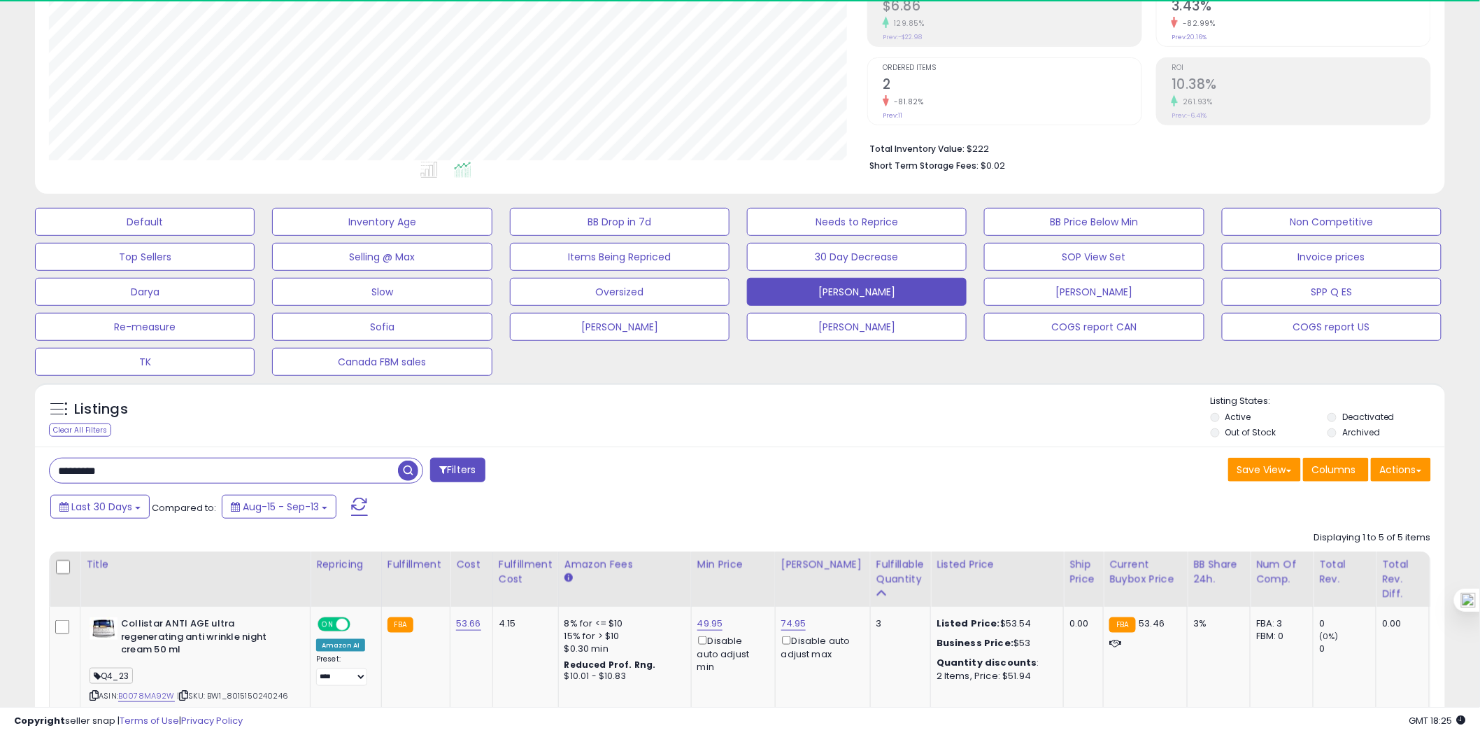
scroll to position [287, 818]
click at [413, 465] on span "button" at bounding box center [408, 470] width 20 height 20
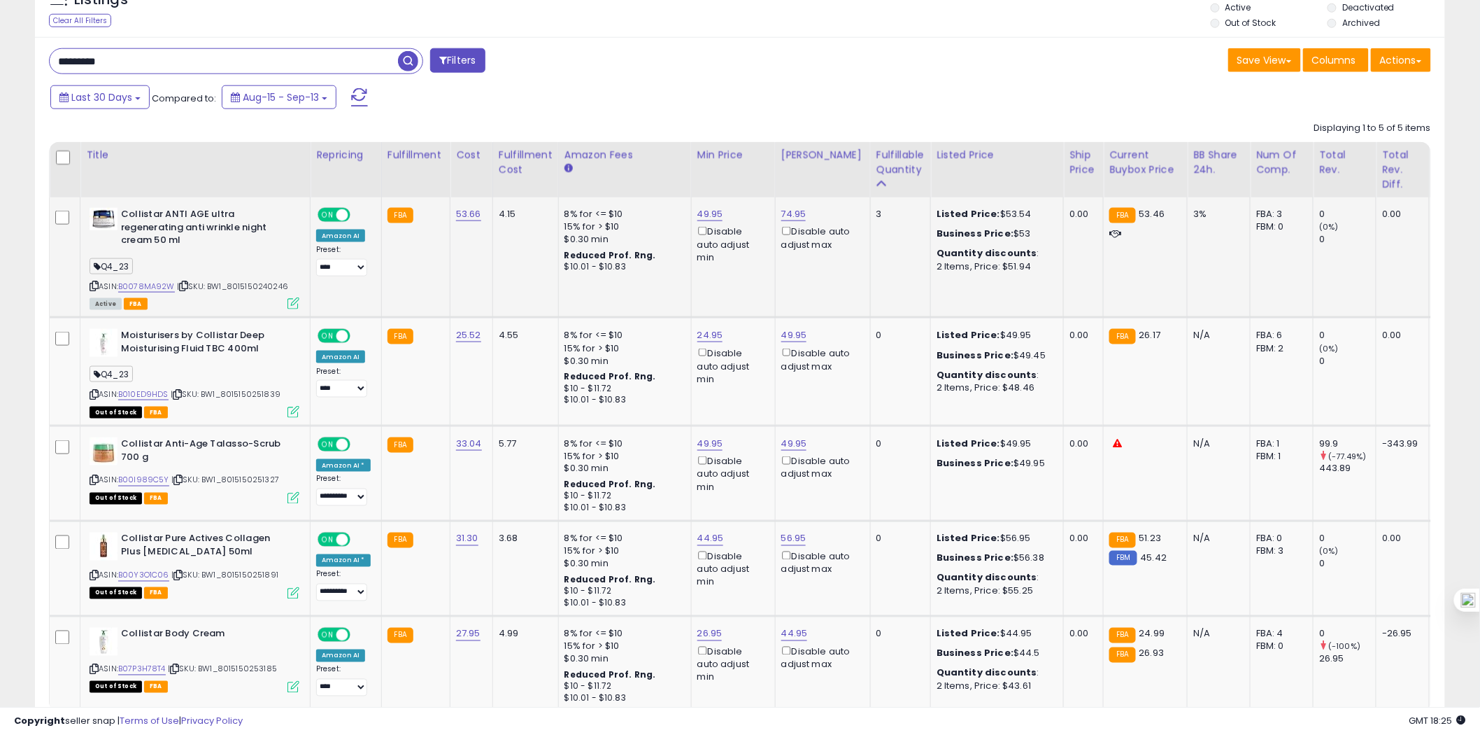
scroll to position [504, 0]
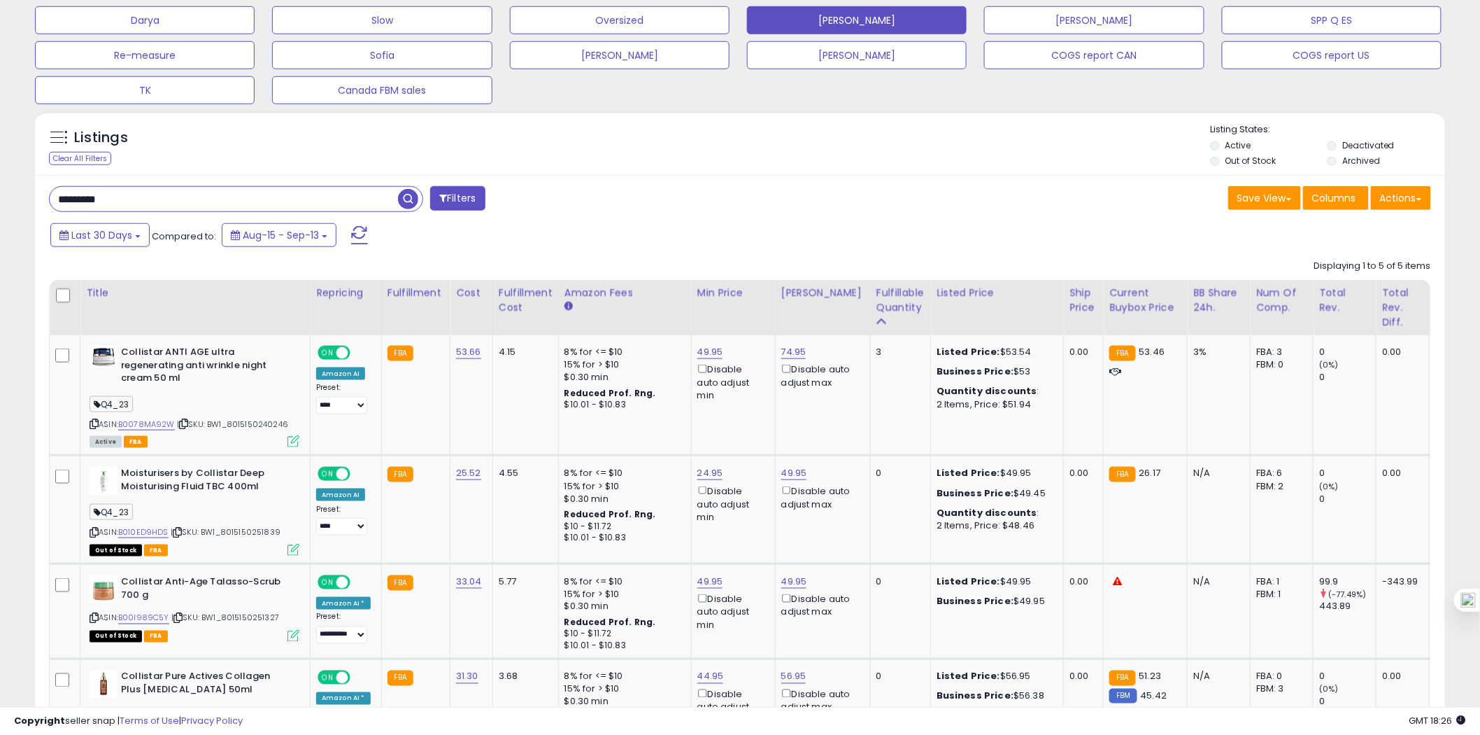
drag, startPoint x: 136, startPoint y: 194, endPoint x: -56, endPoint y: 190, distance: 191.7
paste input "text"
click at [407, 206] on span "button" at bounding box center [408, 199] width 20 height 20
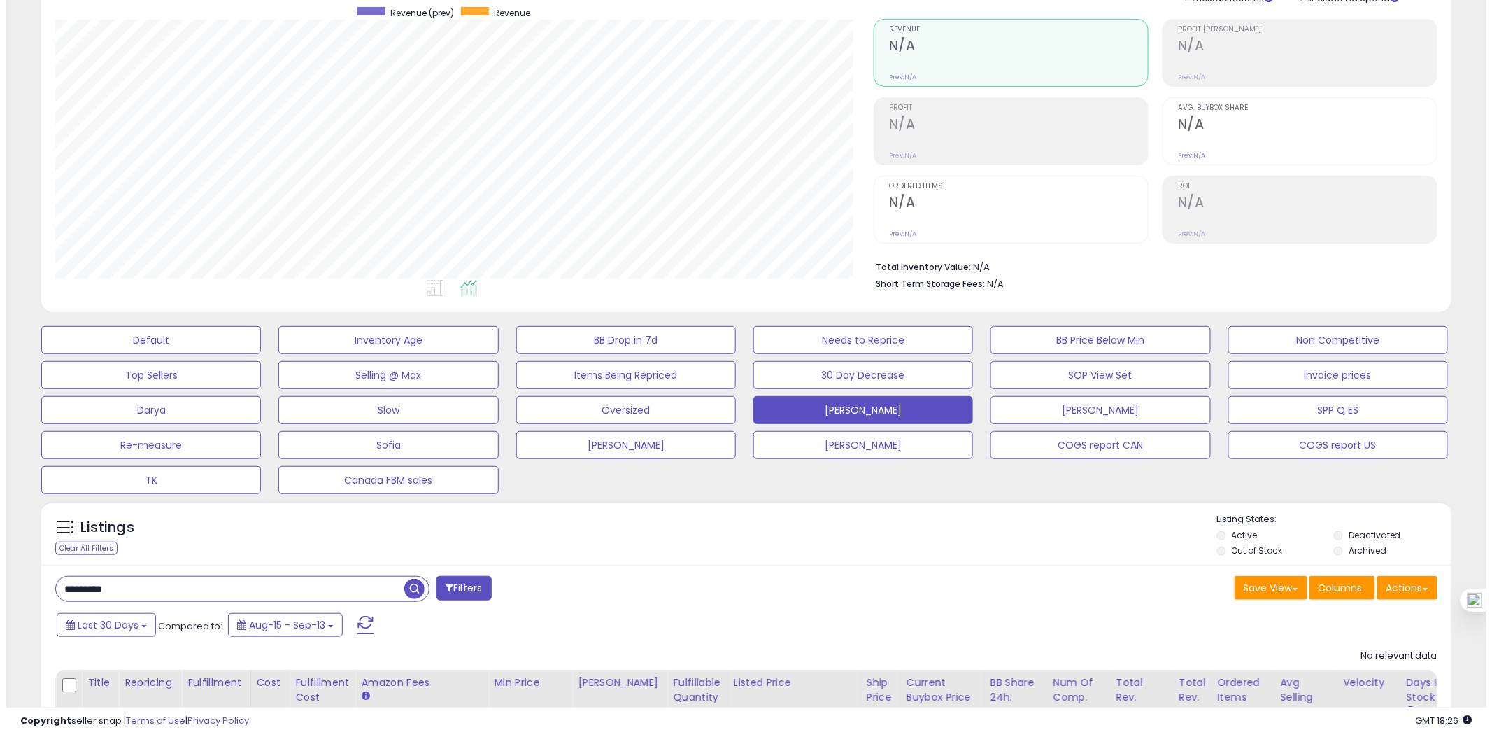
scroll to position [226, 0]
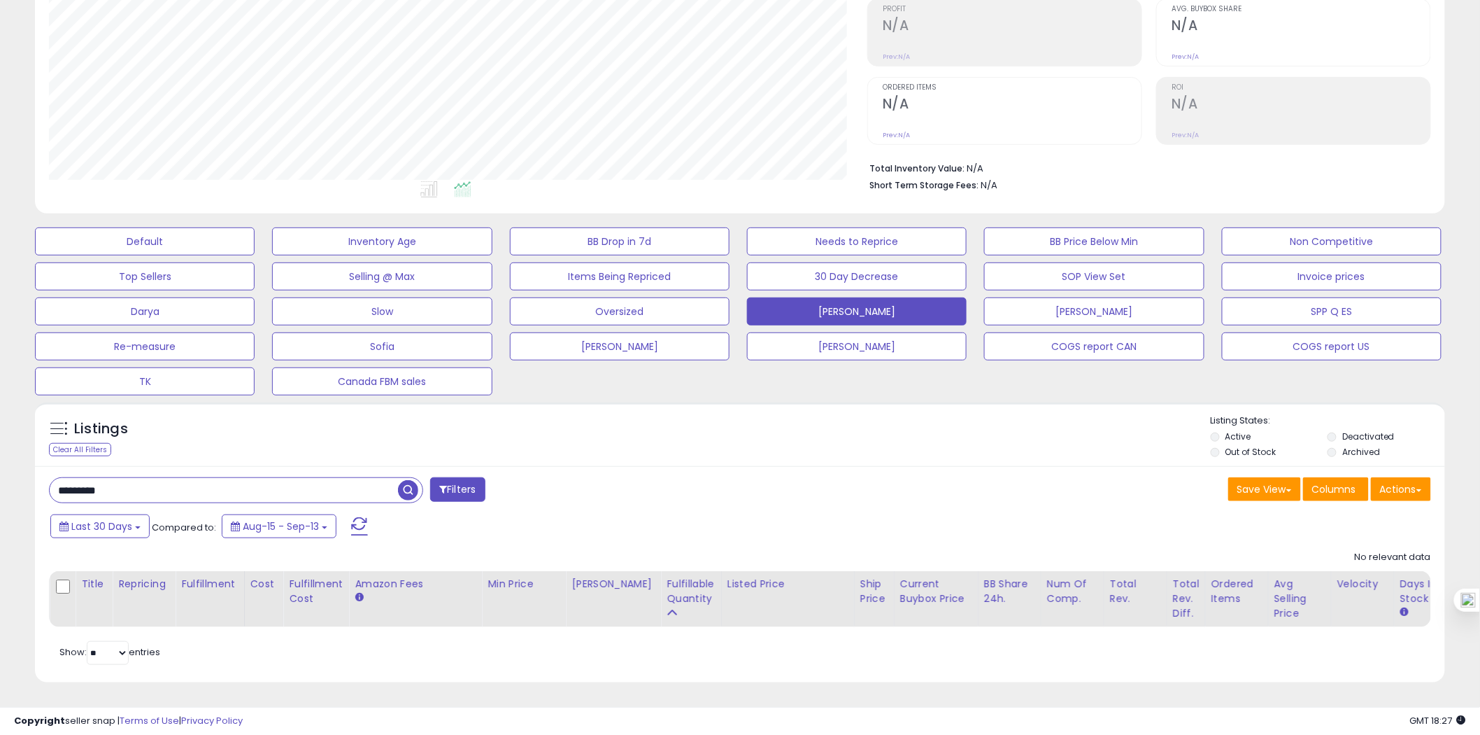
drag, startPoint x: 112, startPoint y: 483, endPoint x: -52, endPoint y: 485, distance: 164.4
click at [0, 485] on html "Unable to login Retrieving listings data.. has not yet accepted the Terms of Us…" at bounding box center [740, 154] width 1480 height 735
paste input "text"
click at [406, 485] on span "button" at bounding box center [408, 490] width 20 height 20
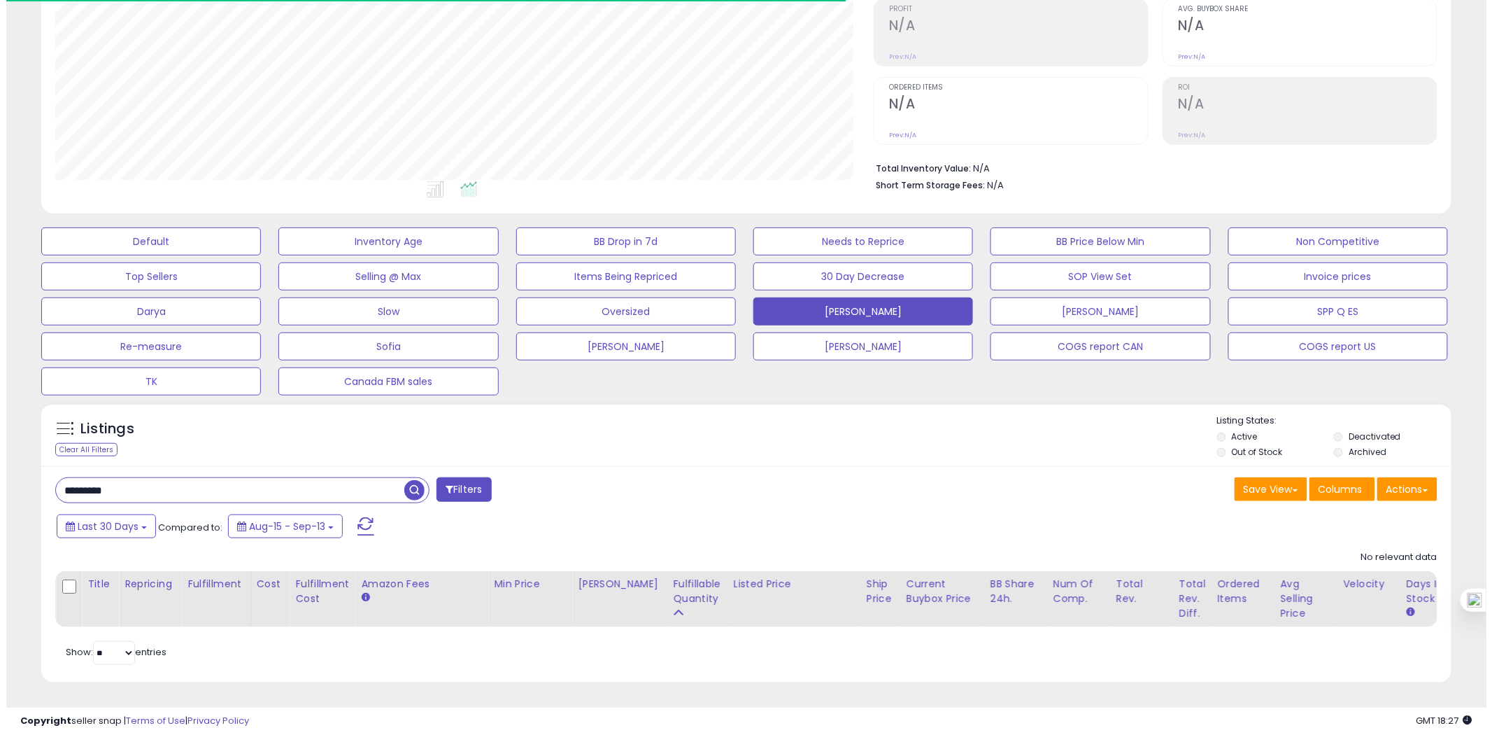
scroll to position [287, 818]
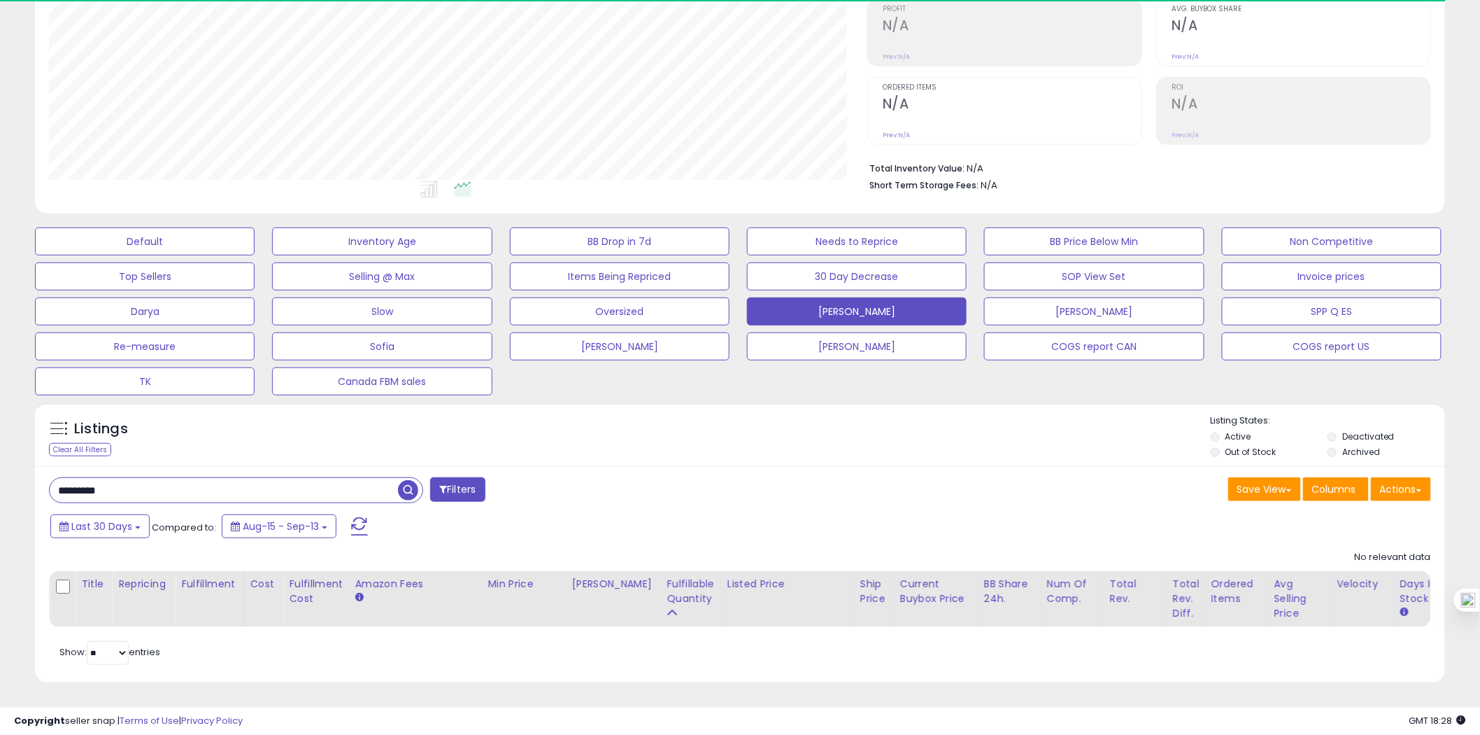
drag, startPoint x: 149, startPoint y: 476, endPoint x: -44, endPoint y: 476, distance: 193.1
click at [0, 476] on html "Unable to login Retrieving listings data.. has not yet accepted the Terms of Us…" at bounding box center [740, 154] width 1480 height 735
paste input "text"
type input "*******"
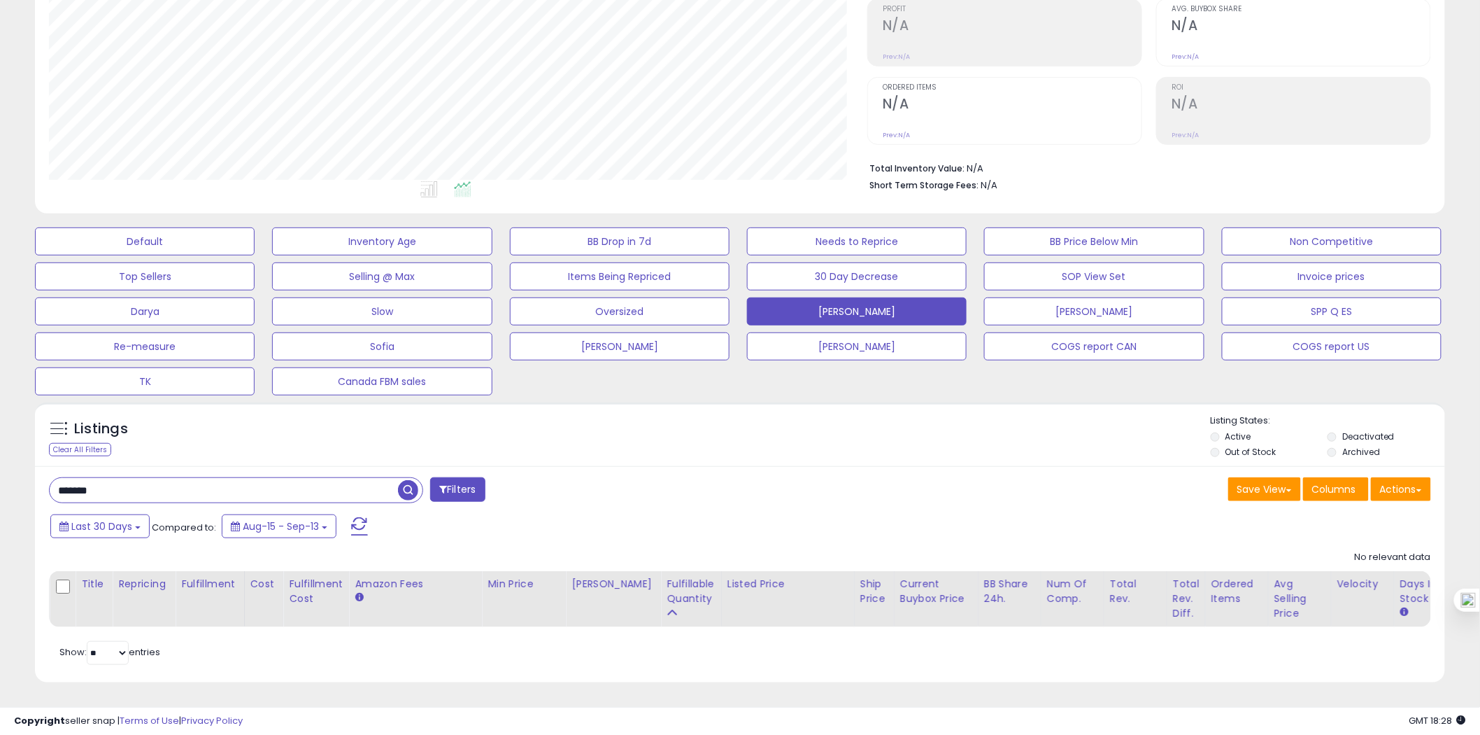
click at [411, 480] on span "button" at bounding box center [408, 490] width 20 height 20
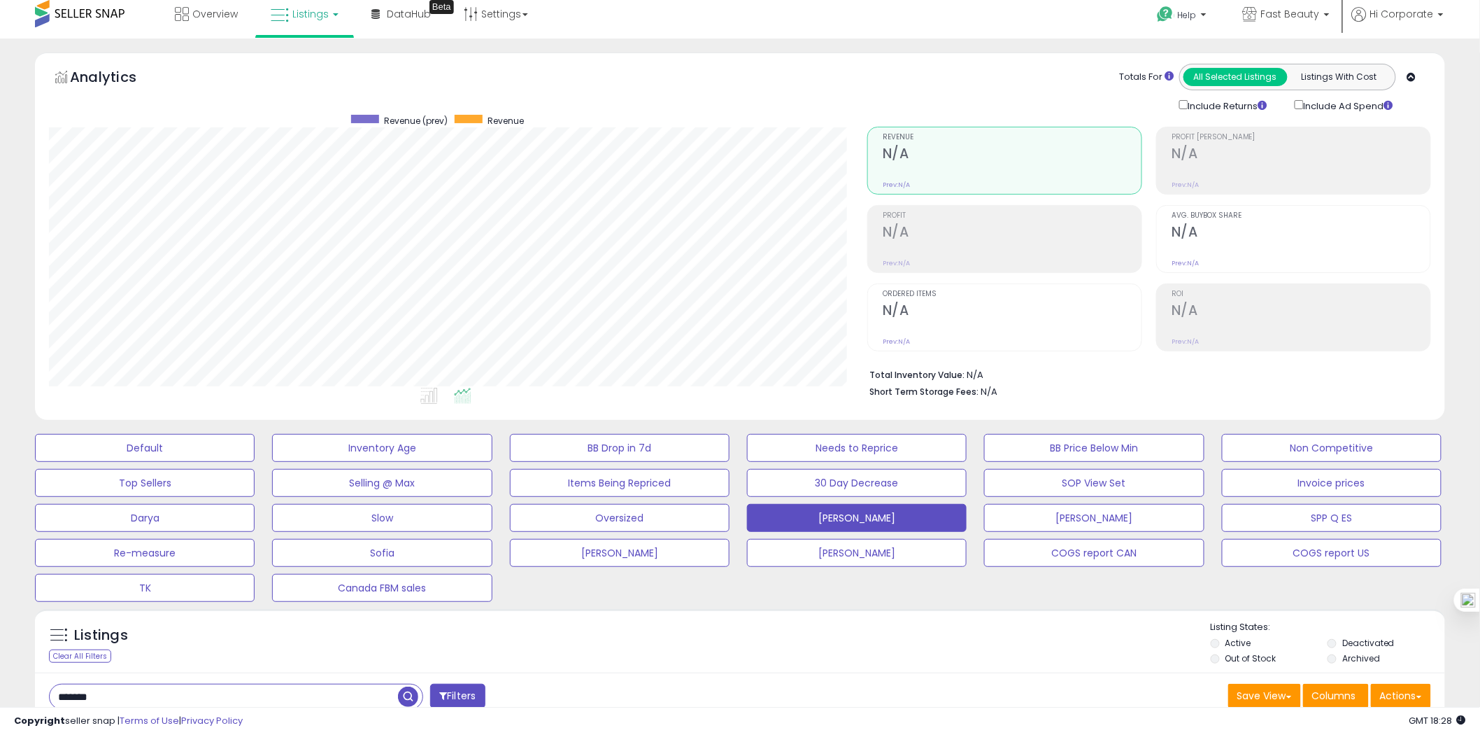
scroll to position [0, 0]
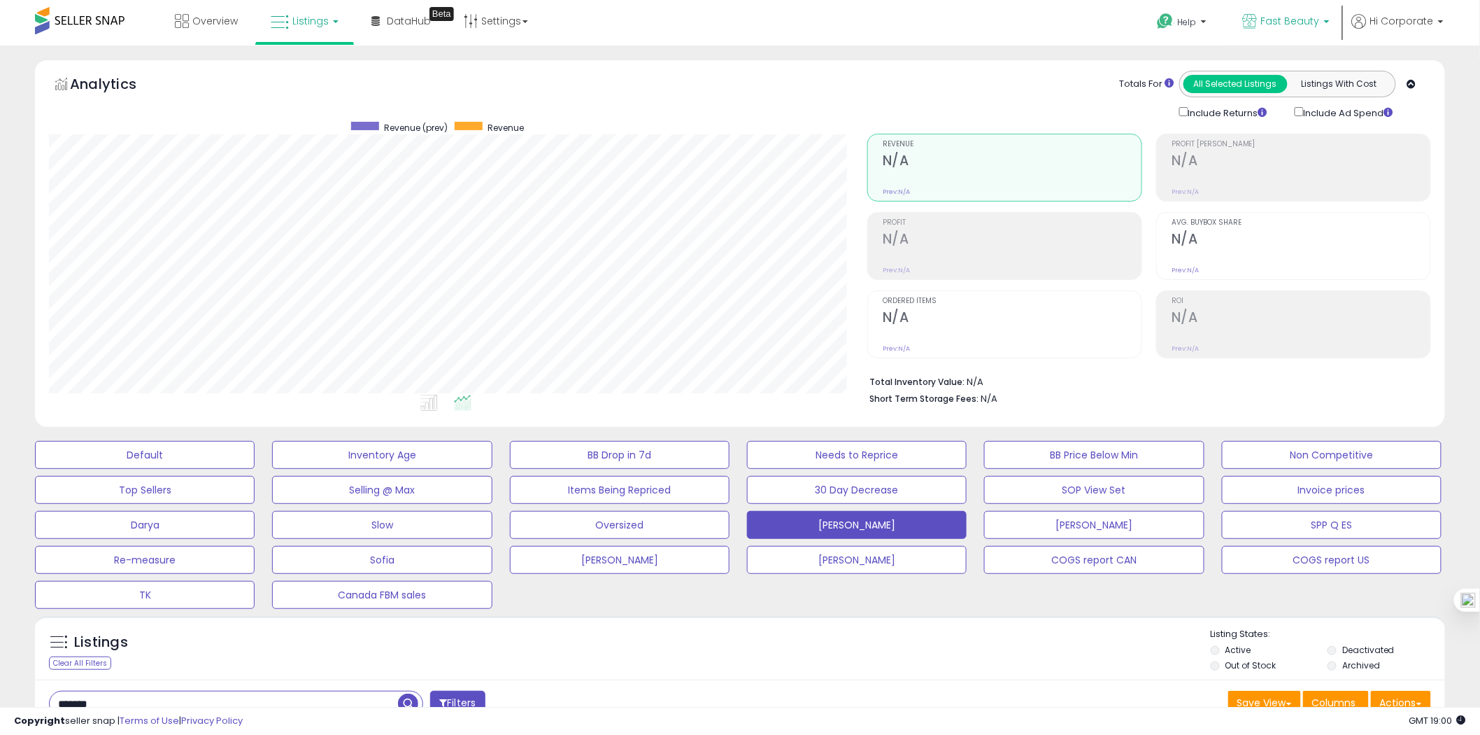
click at [1297, 19] on span "Fast Beauty" at bounding box center [1290, 21] width 59 height 14
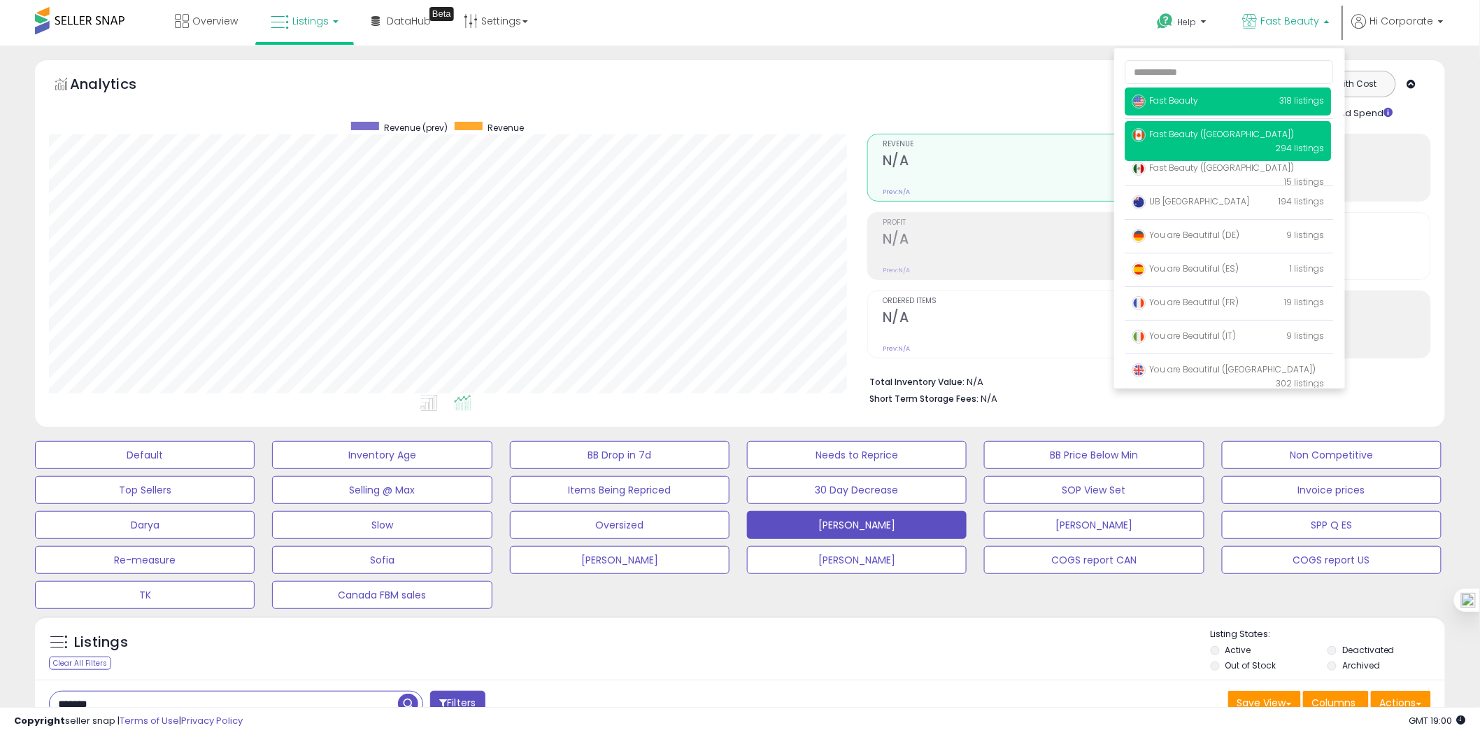
click at [1215, 144] on p "Fast Beauty ([GEOGRAPHIC_DATA]) 294 listings" at bounding box center [1229, 141] width 206 height 40
